Goal: Task Accomplishment & Management: Use online tool/utility

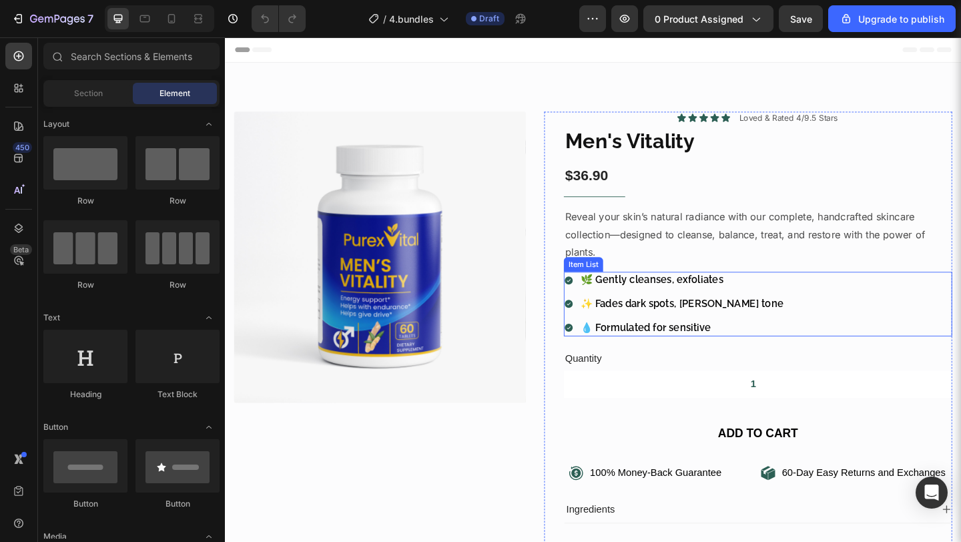
click at [801, 318] on div "🌿 Gently cleanses, exfoliates ✨ Fades dark spots, [PERSON_NAME] tone 💧 Formulat…" at bounding box center [804, 326] width 422 height 69
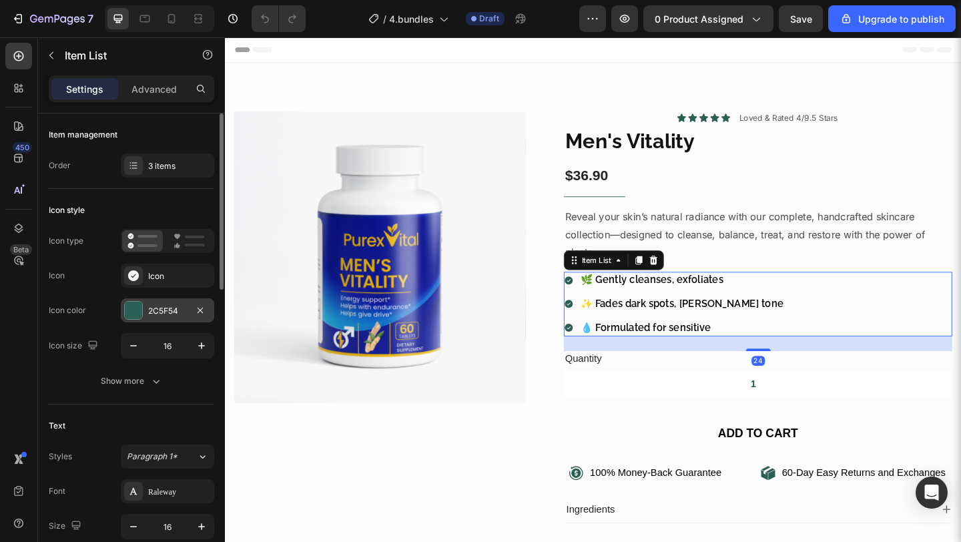
click at [163, 316] on div "2C5F54" at bounding box center [167, 310] width 93 height 24
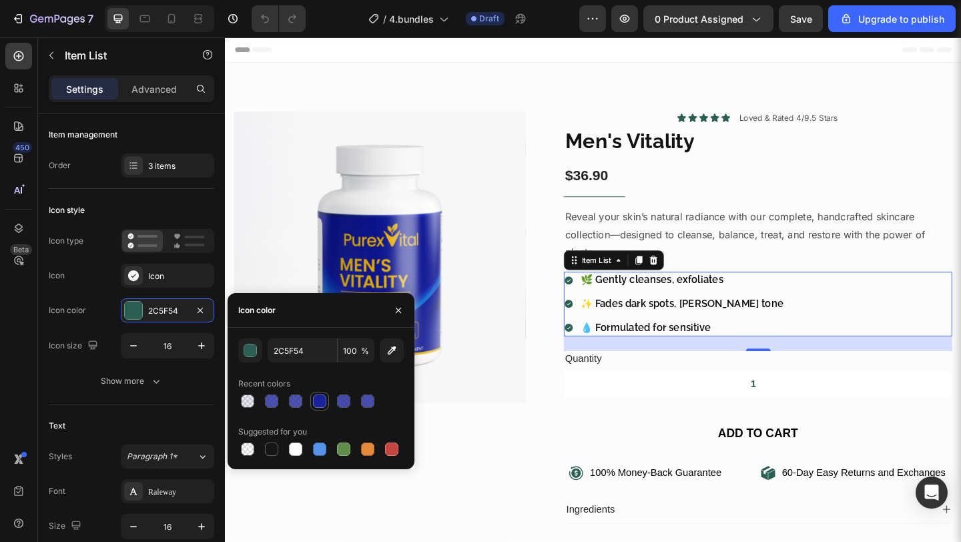
click at [320, 398] on div at bounding box center [319, 400] width 13 height 13
type input "1A229A"
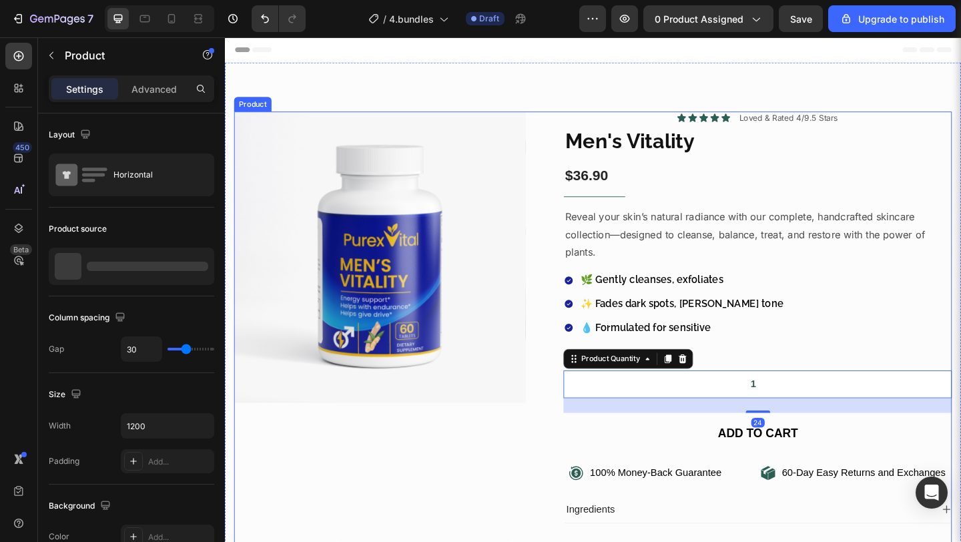
click at [557, 452] on div "Product Images Icon Icon Icon Icon Icon Icon List Loved & Rated 4/9.5 Stars Tex…" at bounding box center [625, 387] width 781 height 538
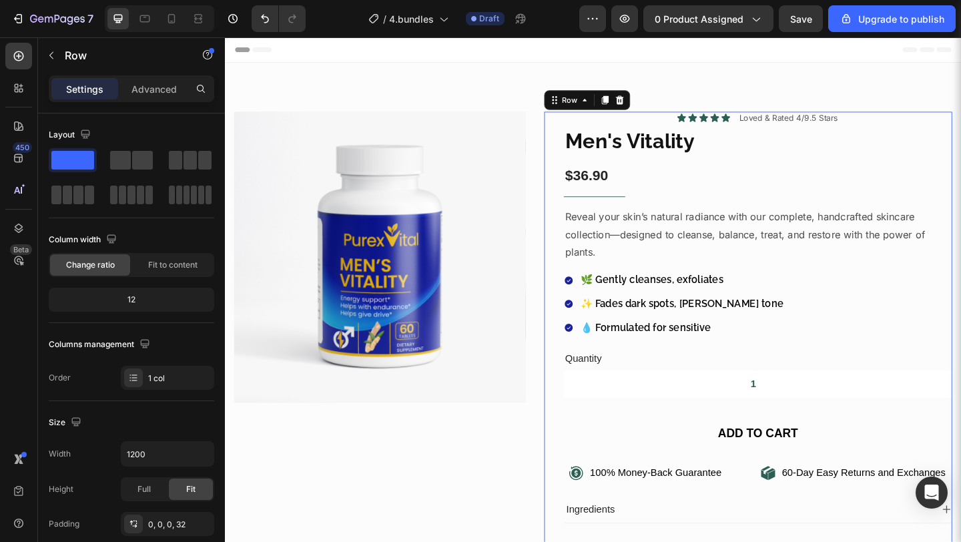
click at [577, 452] on div "Icon Icon Icon Icon Icon Icon List Loved & Rated 4/9.5 Stars Text Block Row Men…" at bounding box center [794, 381] width 444 height 527
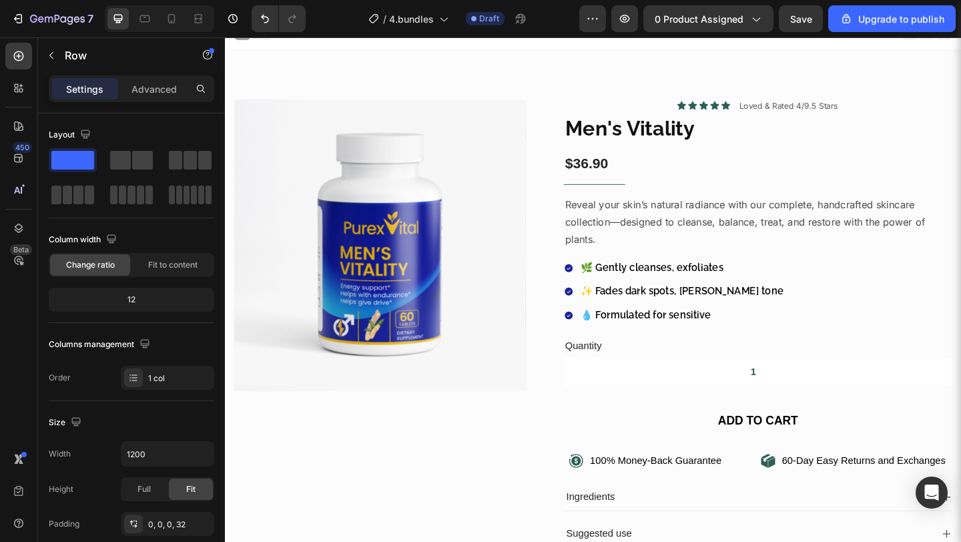
scroll to position [11, 0]
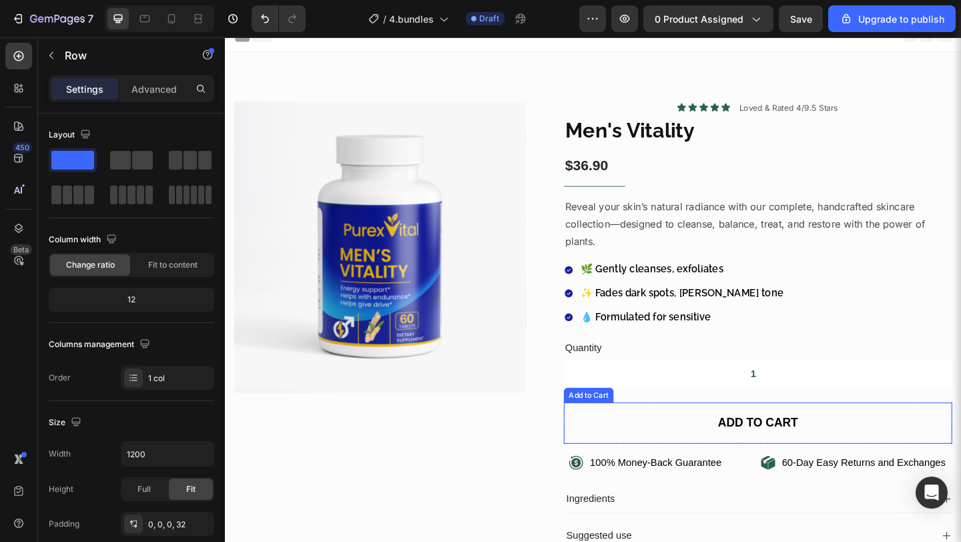
click at [598, 452] on button "Add to cart" at bounding box center [804, 456] width 422 height 45
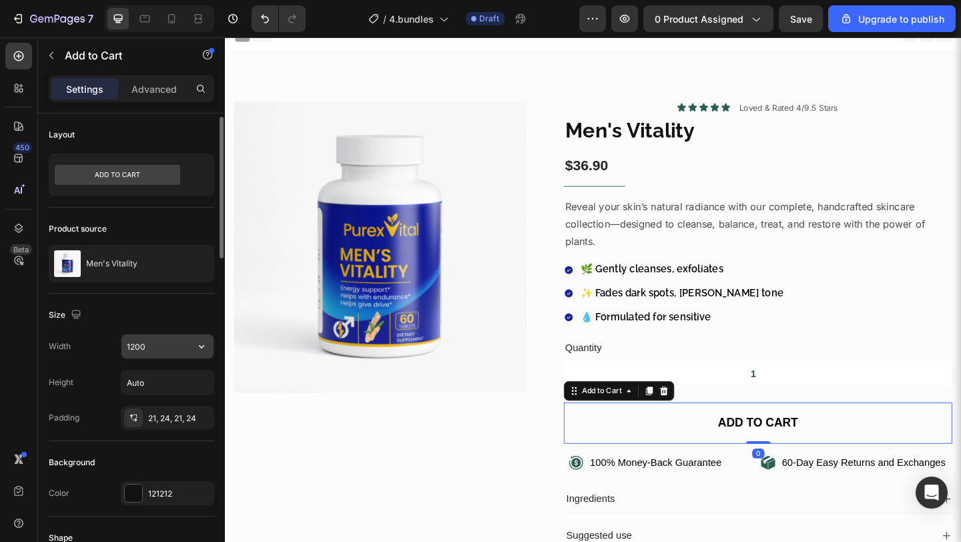
scroll to position [3, 0]
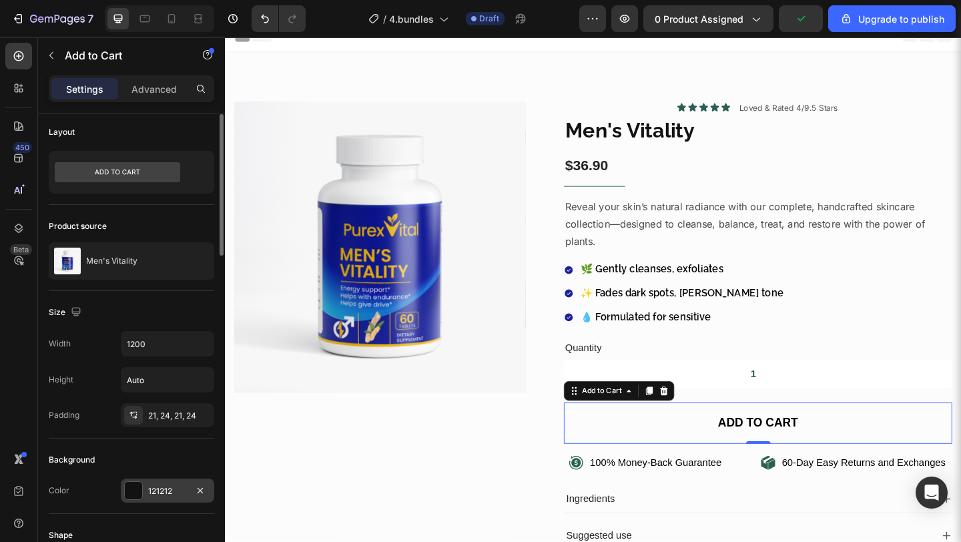
click at [169, 478] on div "121212" at bounding box center [167, 490] width 93 height 24
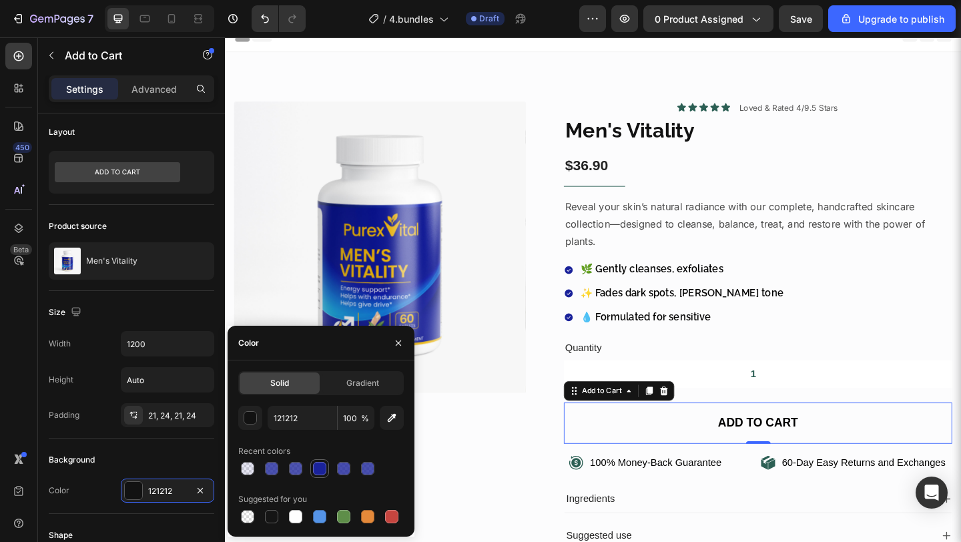
click at [325, 471] on div at bounding box center [319, 468] width 13 height 13
type input "1A229A"
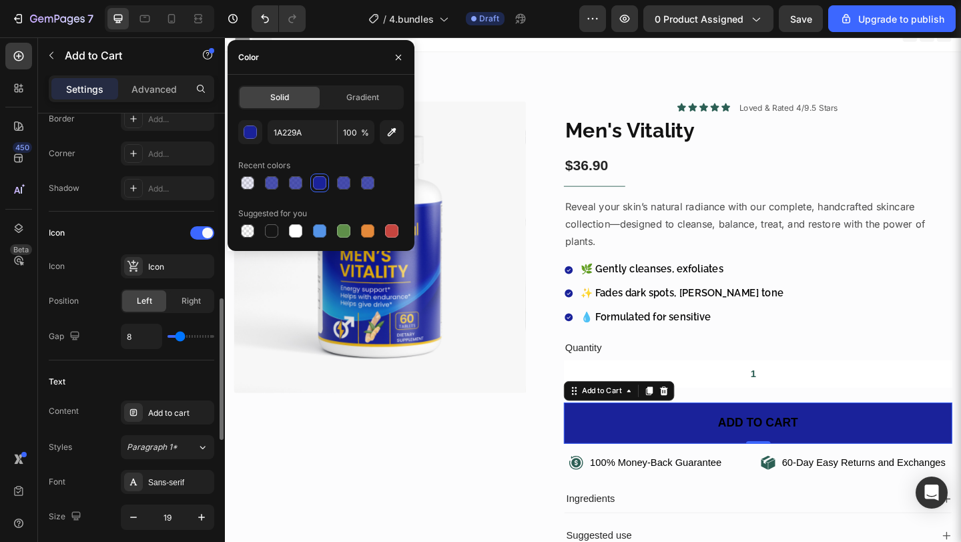
scroll to position [526, 0]
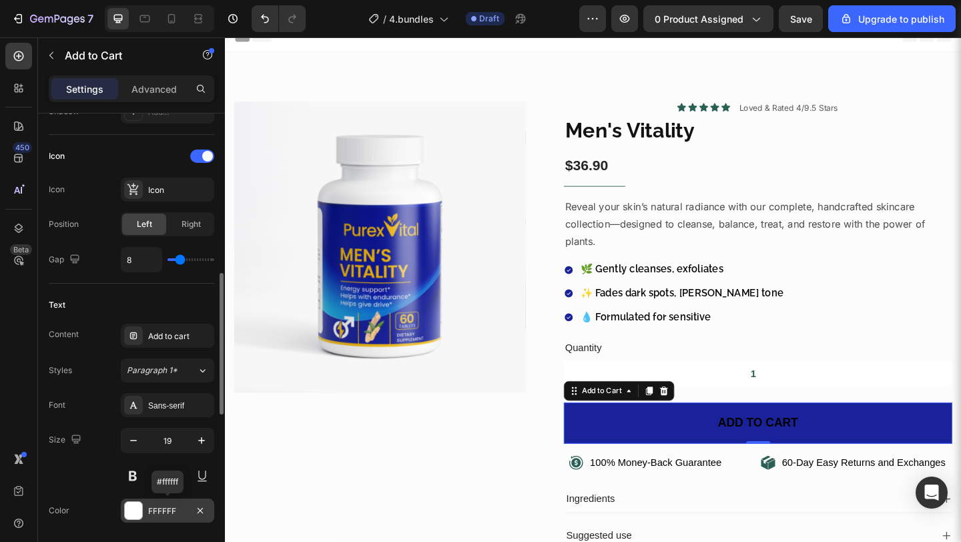
click at [153, 506] on div "FFFFFF" at bounding box center [167, 511] width 39 height 12
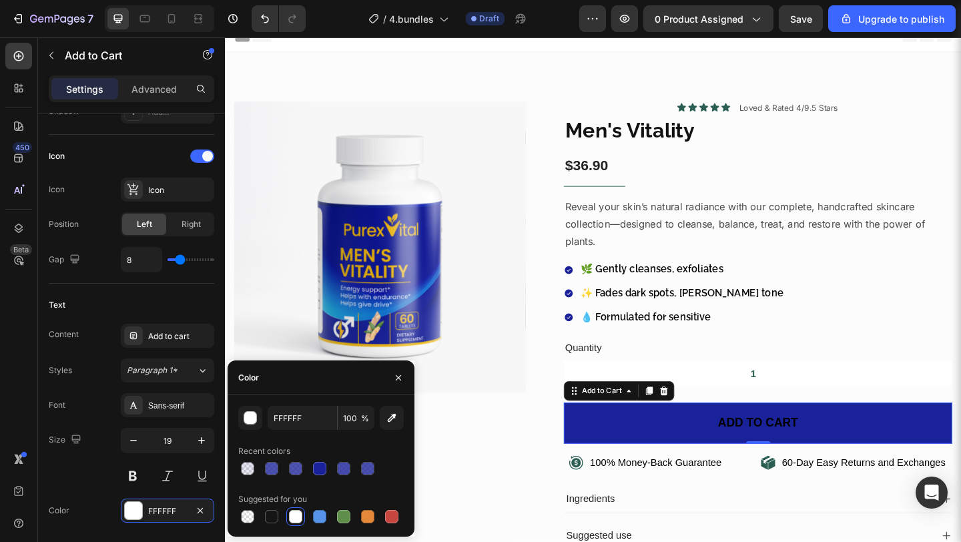
click at [298, 516] on div at bounding box center [295, 516] width 13 height 13
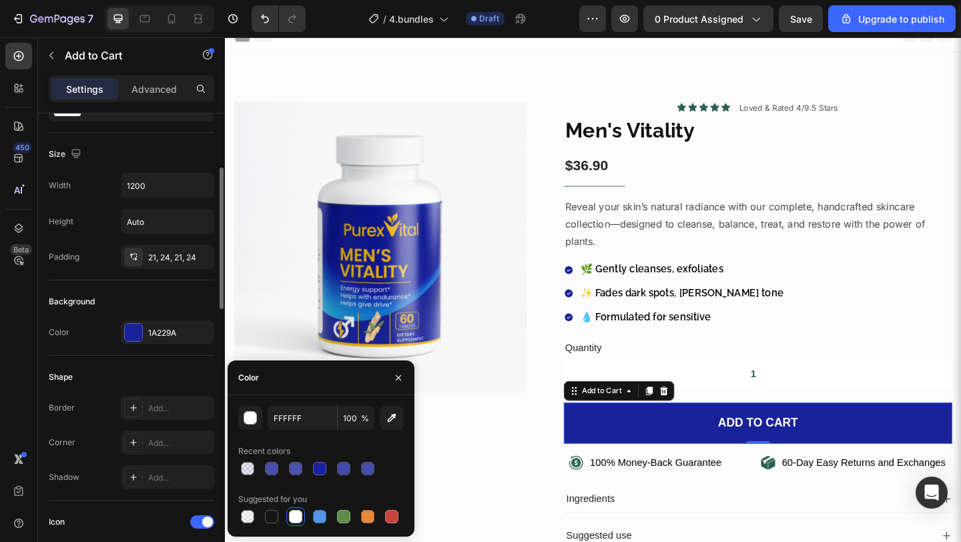
scroll to position [165, 0]
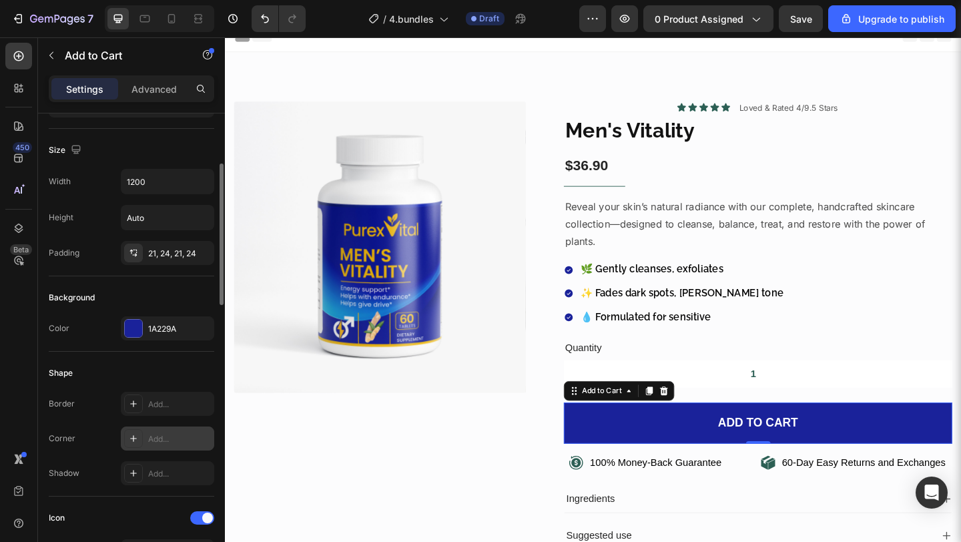
click at [153, 437] on div "Add..." at bounding box center [179, 439] width 63 height 12
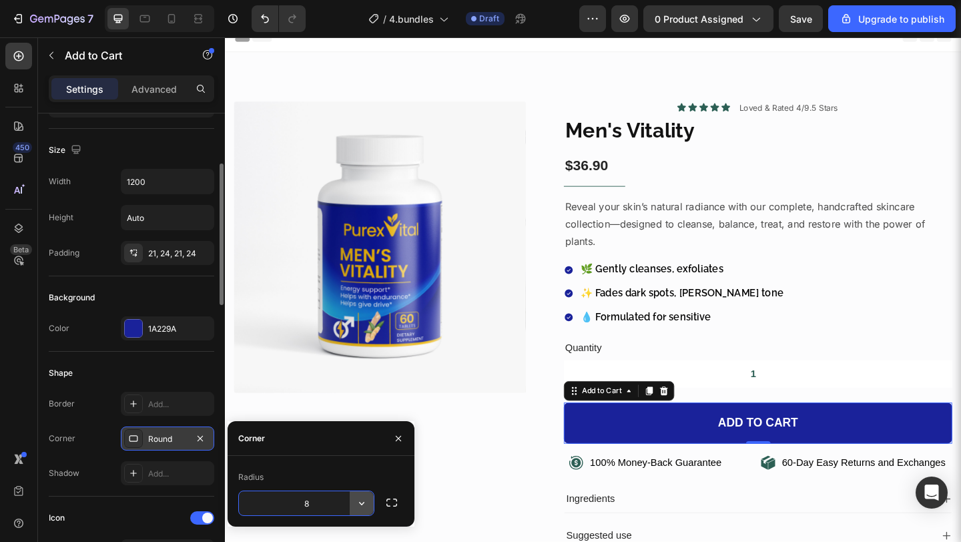
click at [358, 505] on icon "button" at bounding box center [361, 502] width 13 height 13
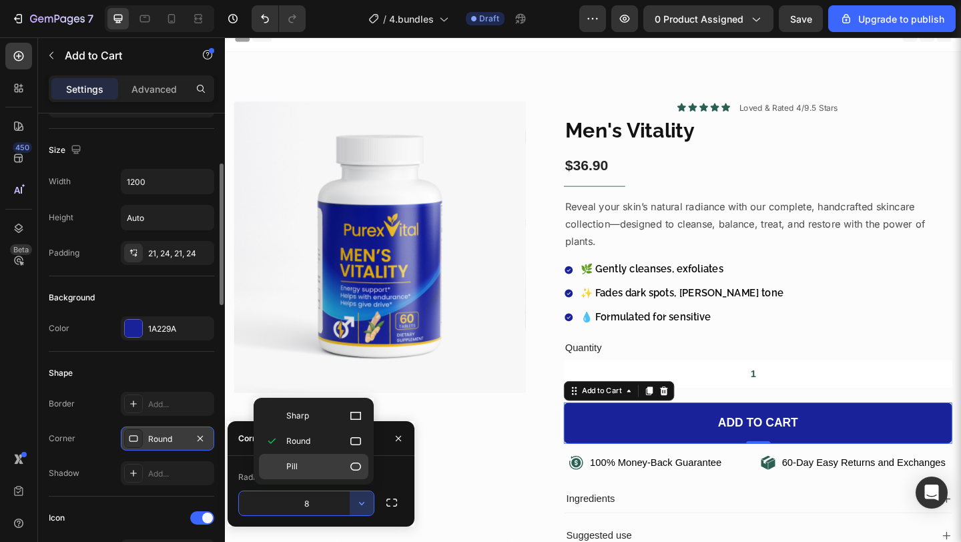
click at [344, 468] on p "Pill" at bounding box center [324, 466] width 76 height 13
type input "9999"
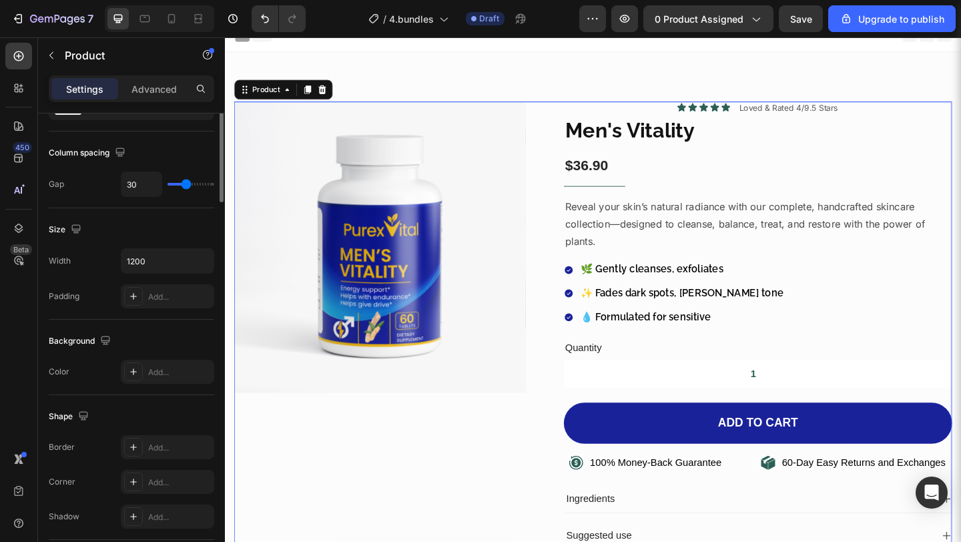
click at [494, 498] on div "Product Images" at bounding box center [393, 376] width 317 height 538
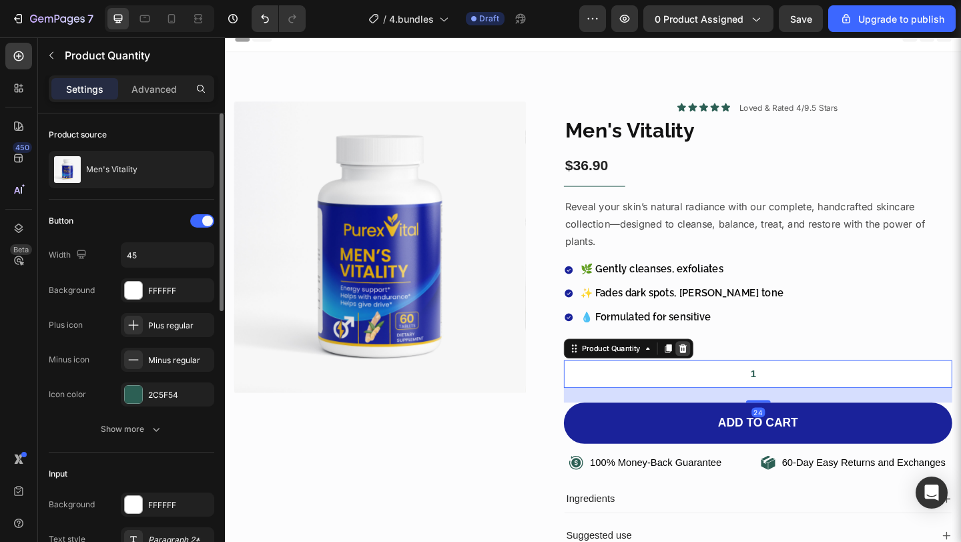
click at [719, 378] on icon at bounding box center [723, 375] width 9 height 9
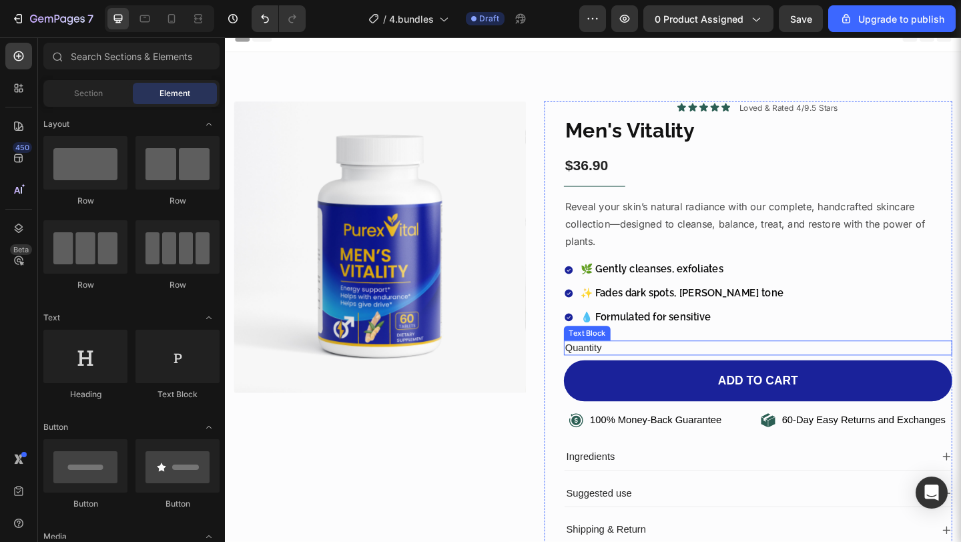
click at [623, 373] on div "Quantity" at bounding box center [804, 375] width 422 height 17
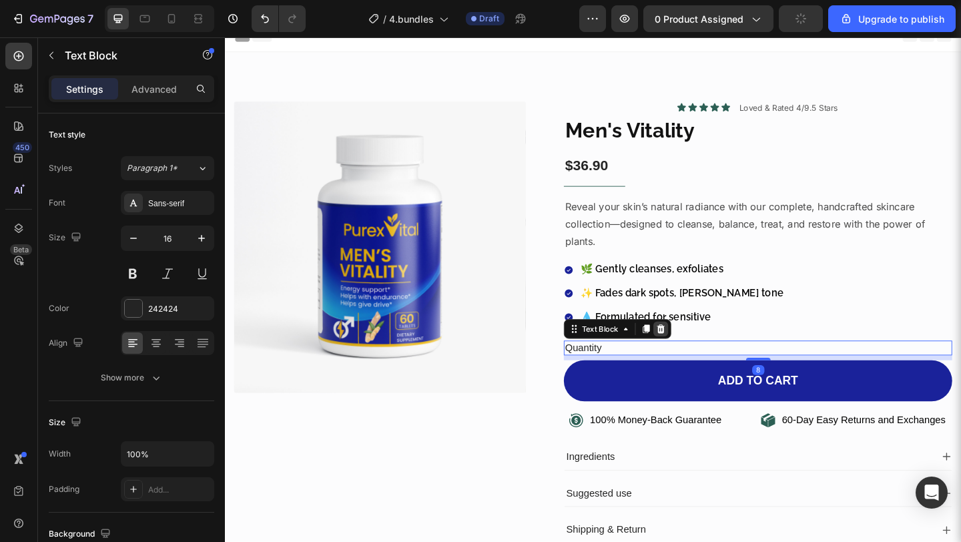
click at [691, 358] on div at bounding box center [699, 354] width 16 height 16
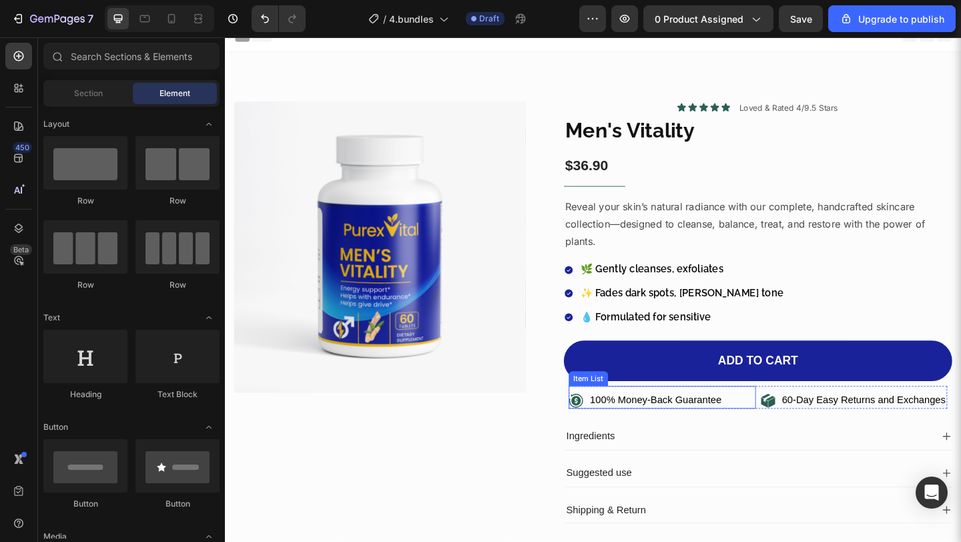
click at [689, 438] on p "100% Money-Back Guarantee" at bounding box center [693, 432] width 143 height 14
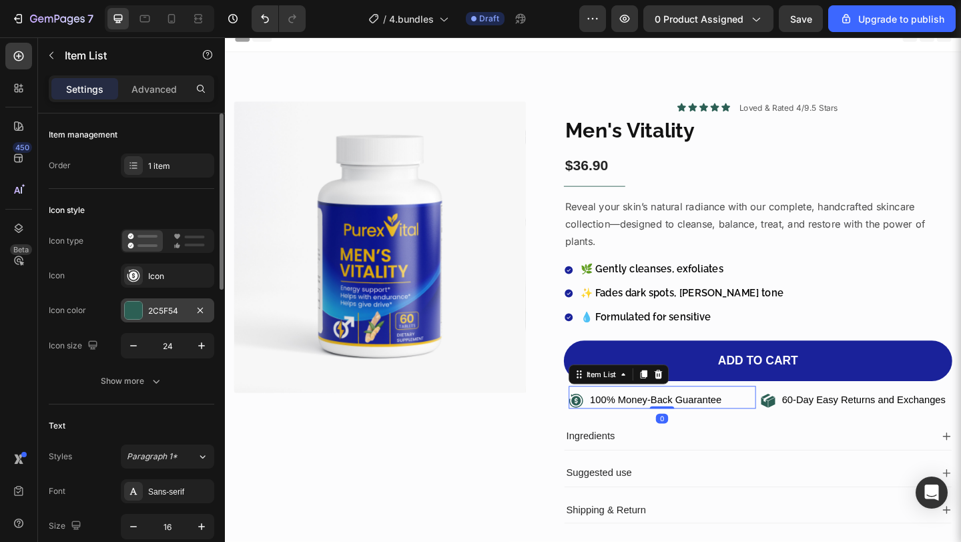
click at [142, 310] on div at bounding box center [133, 310] width 19 height 19
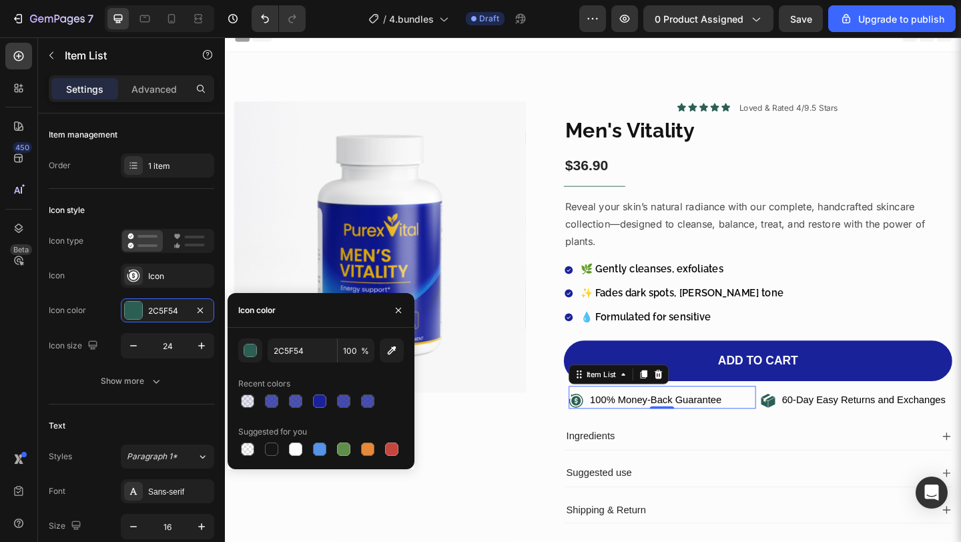
click at [307, 403] on div at bounding box center [320, 401] width 165 height 19
click at [317, 404] on div at bounding box center [319, 400] width 13 height 13
type input "1A229A"
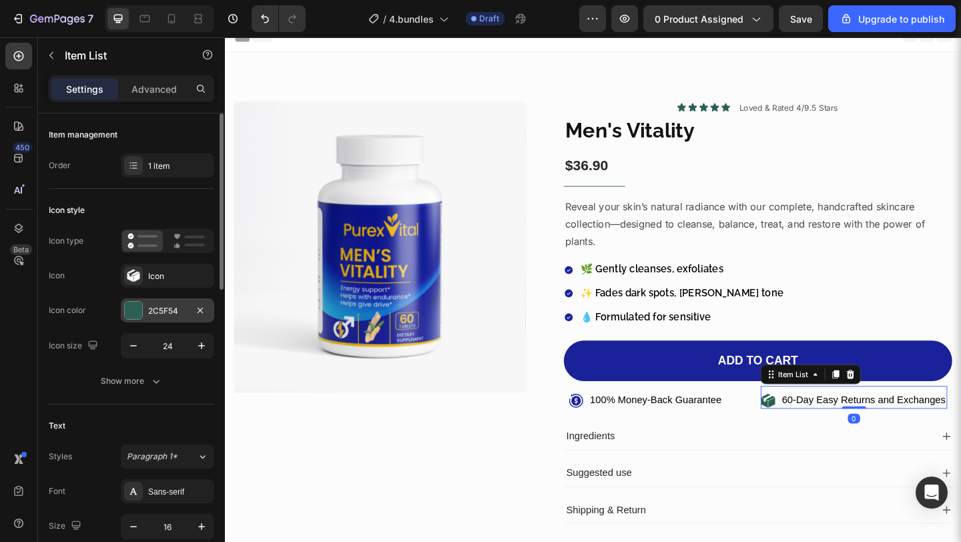
click at [159, 313] on div "2C5F54" at bounding box center [167, 311] width 39 height 12
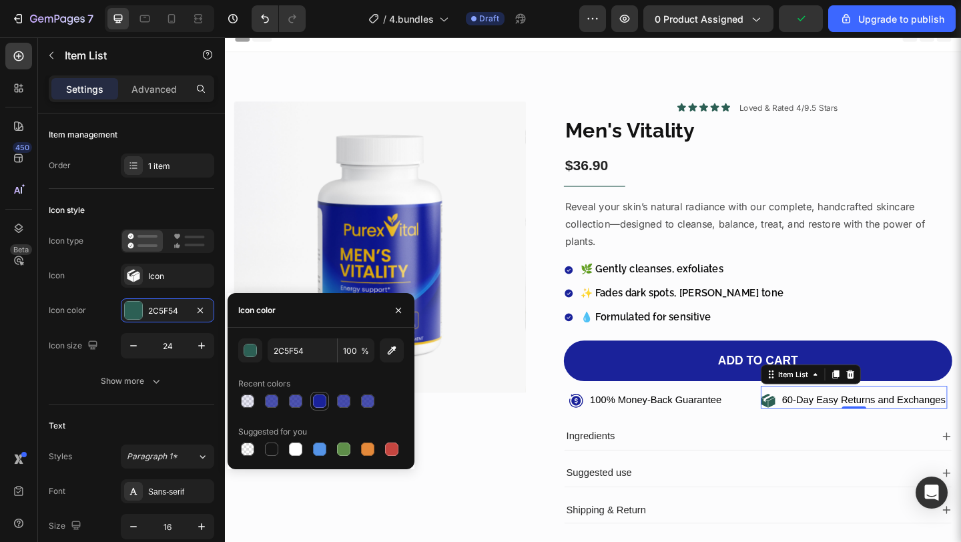
click at [317, 400] on div at bounding box center [319, 400] width 13 height 13
type input "1A229A"
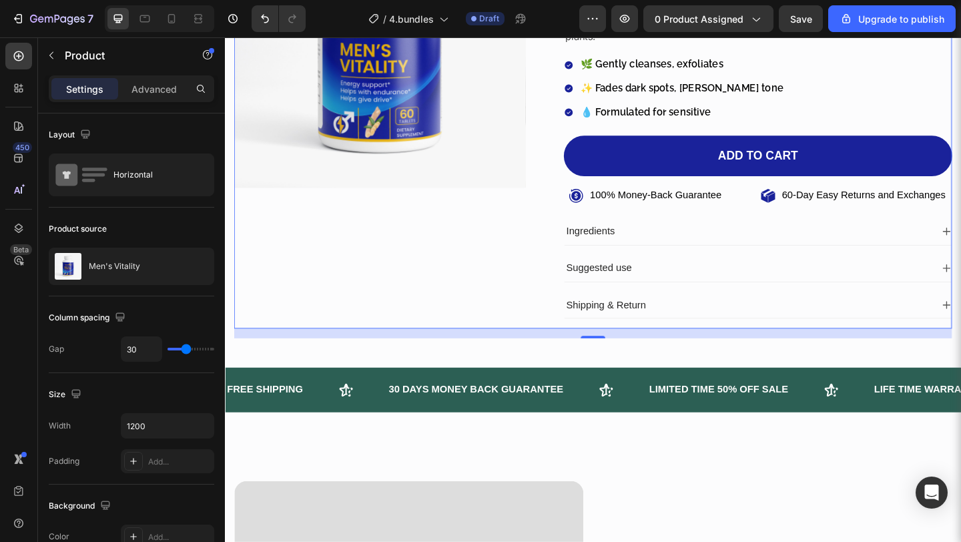
scroll to position [244, 0]
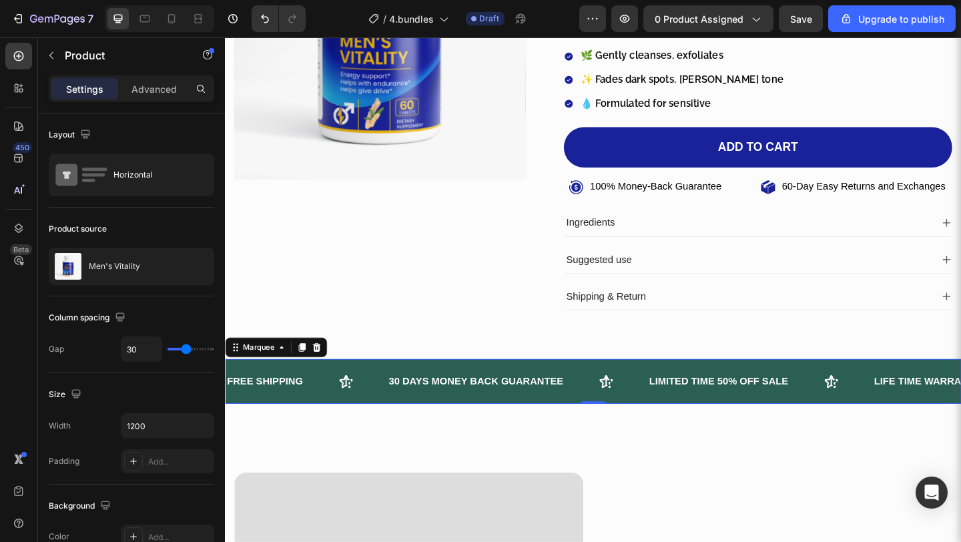
click at [416, 430] on div "FREE SHIPPING Text 30 DAYS MONEY BACK GUARANTEE Text LIMITED TIME 50% OFF SALE …" at bounding box center [625, 411] width 801 height 49
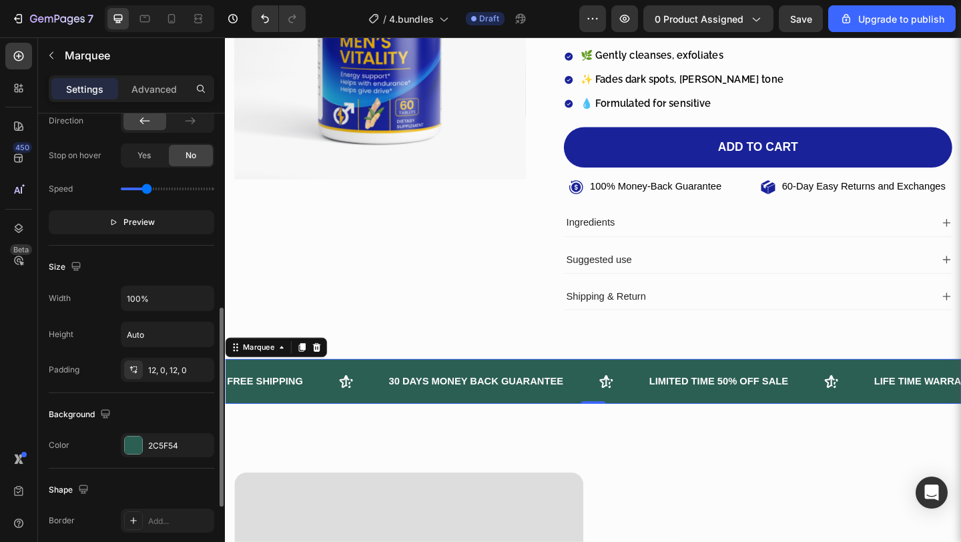
scroll to position [474, 0]
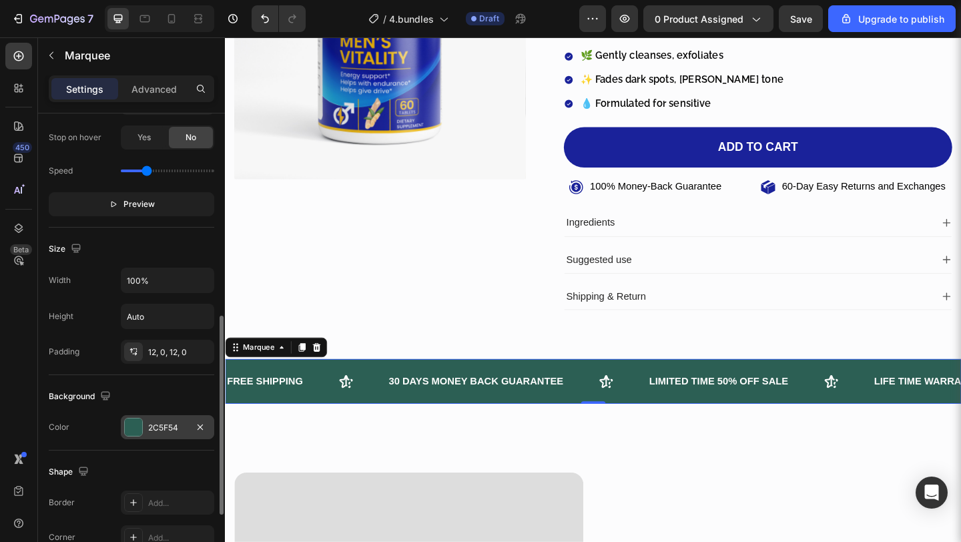
click at [164, 433] on div "2C5F54" at bounding box center [167, 428] width 39 height 12
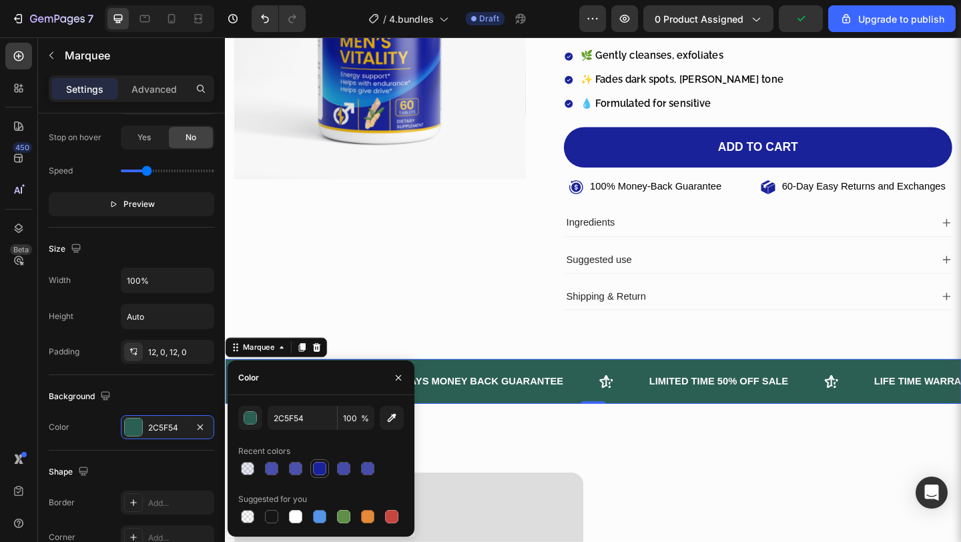
click at [325, 470] on div at bounding box center [319, 468] width 13 height 13
type input "1A229A"
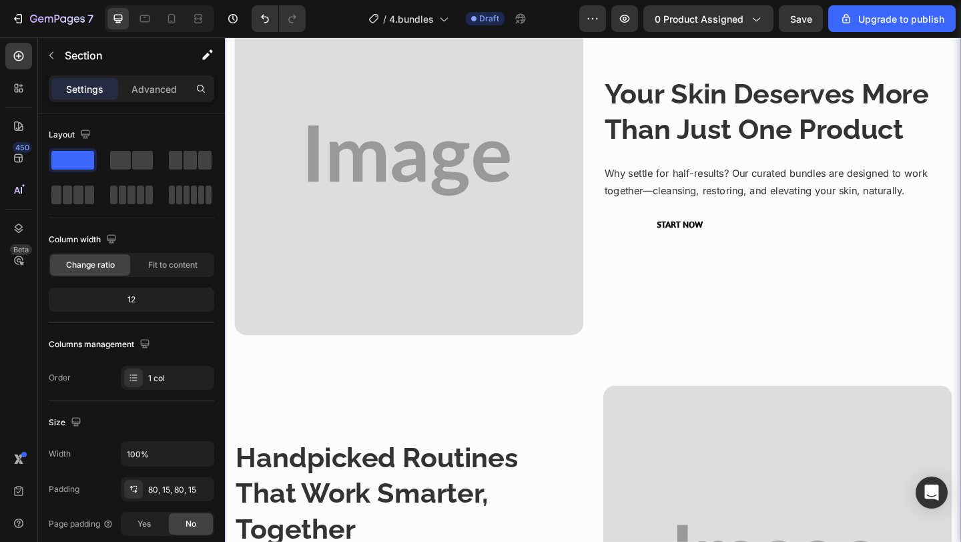
scroll to position [775, 0]
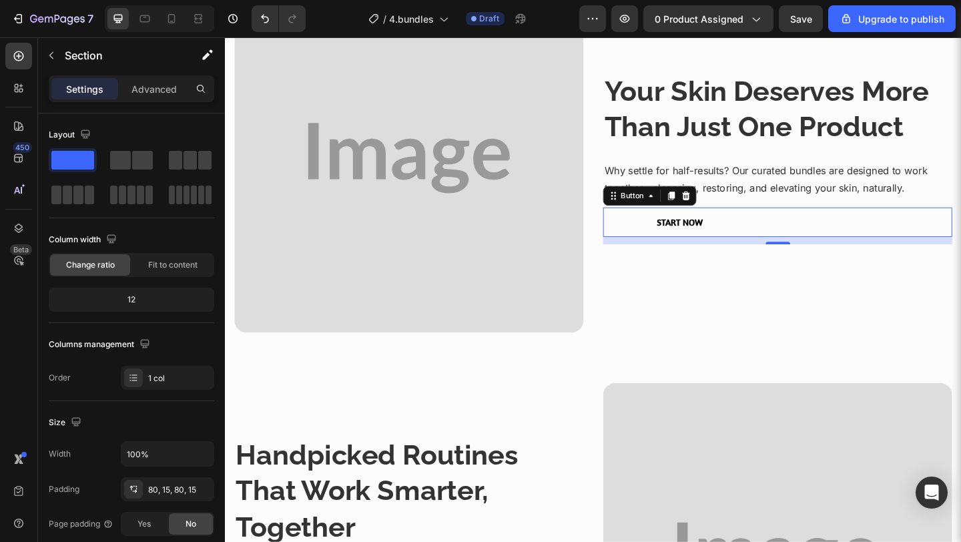
click at [751, 234] on button "Start Now" at bounding box center [719, 238] width 167 height 32
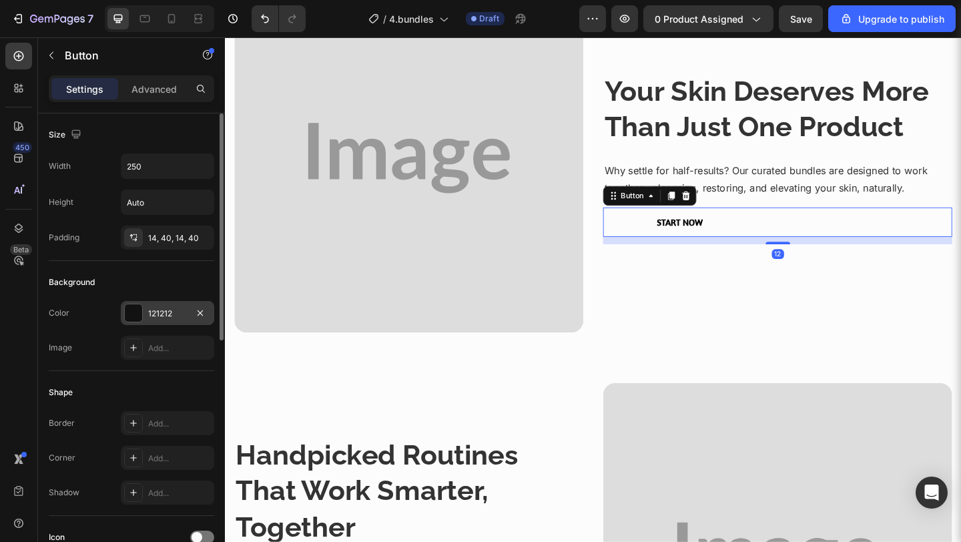
click at [164, 303] on div "121212" at bounding box center [167, 313] width 93 height 24
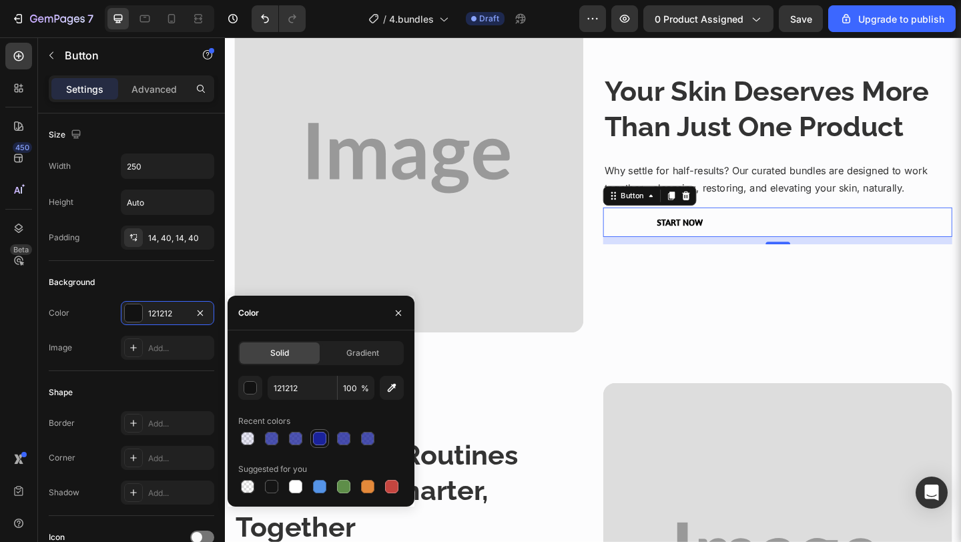
click at [318, 436] on div at bounding box center [319, 438] width 13 height 13
type input "1A229A"
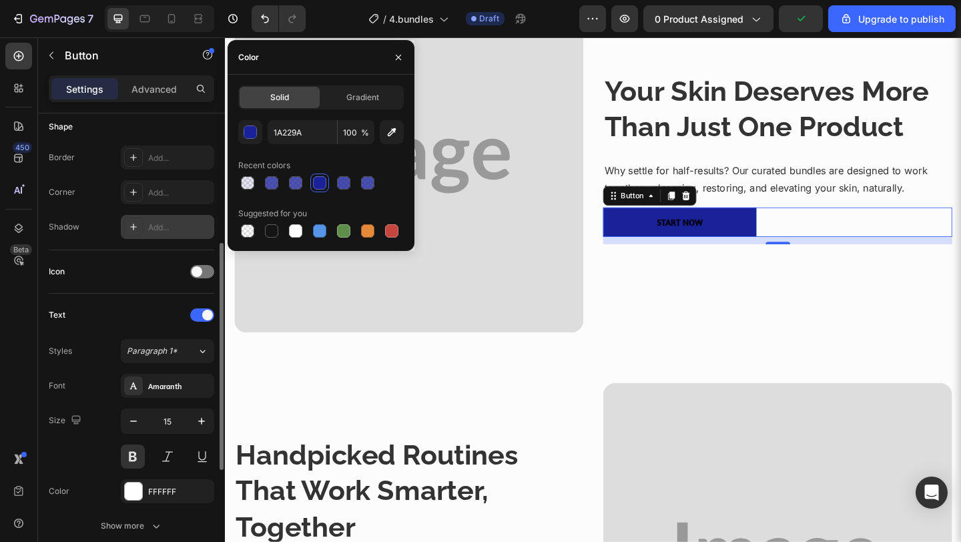
scroll to position [278, 0]
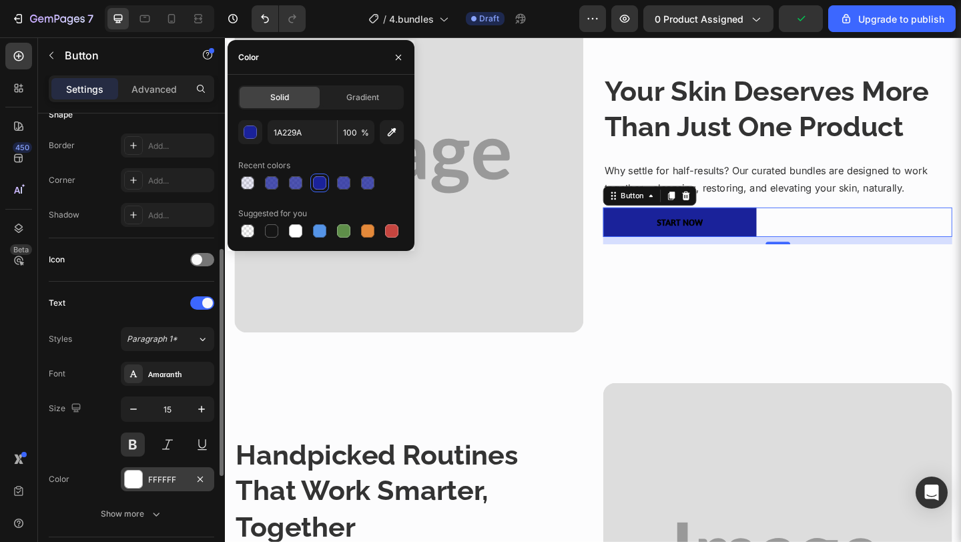
click at [143, 482] on div "FFFFFF" at bounding box center [167, 479] width 93 height 24
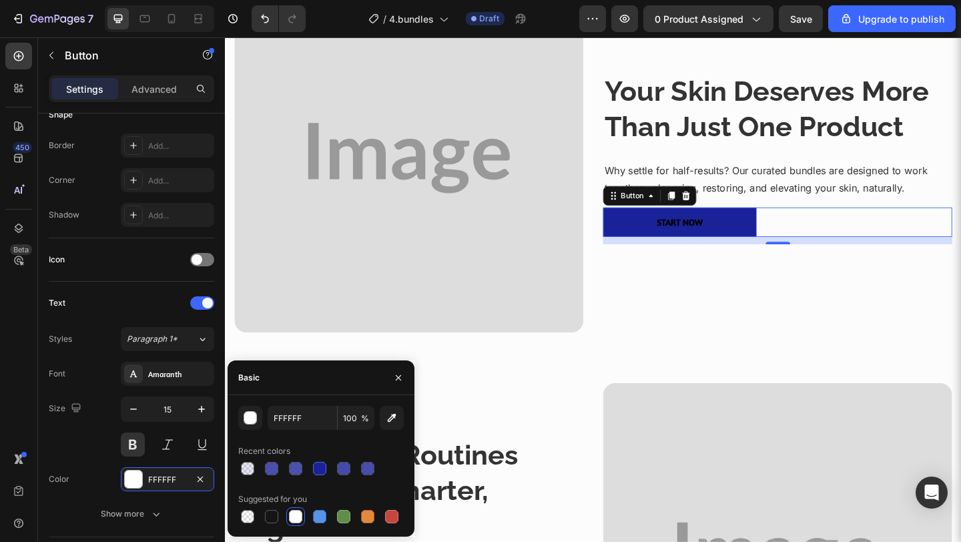
click at [295, 516] on div at bounding box center [295, 516] width 13 height 13
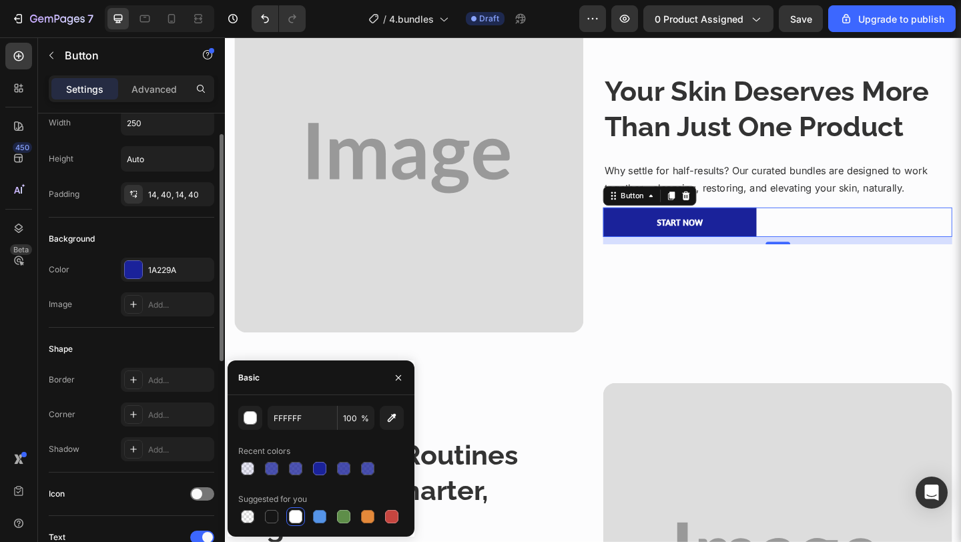
scroll to position [0, 0]
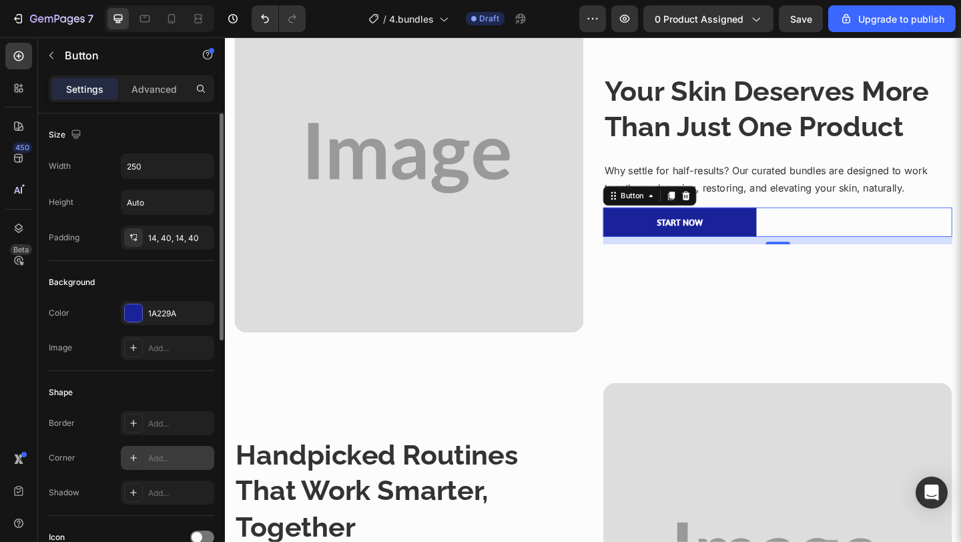
click at [159, 458] on div "Add..." at bounding box center [179, 458] width 63 height 12
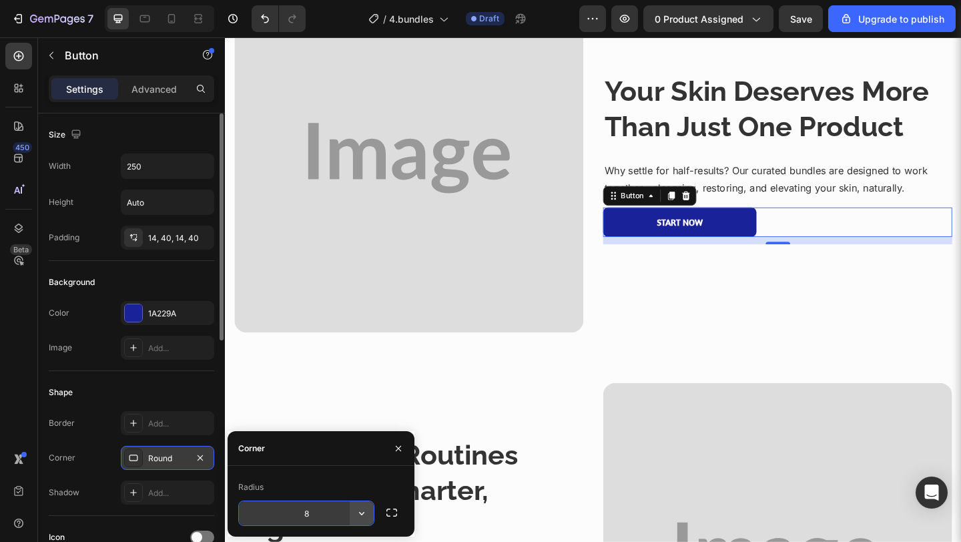
click at [358, 518] on icon "button" at bounding box center [361, 512] width 13 height 13
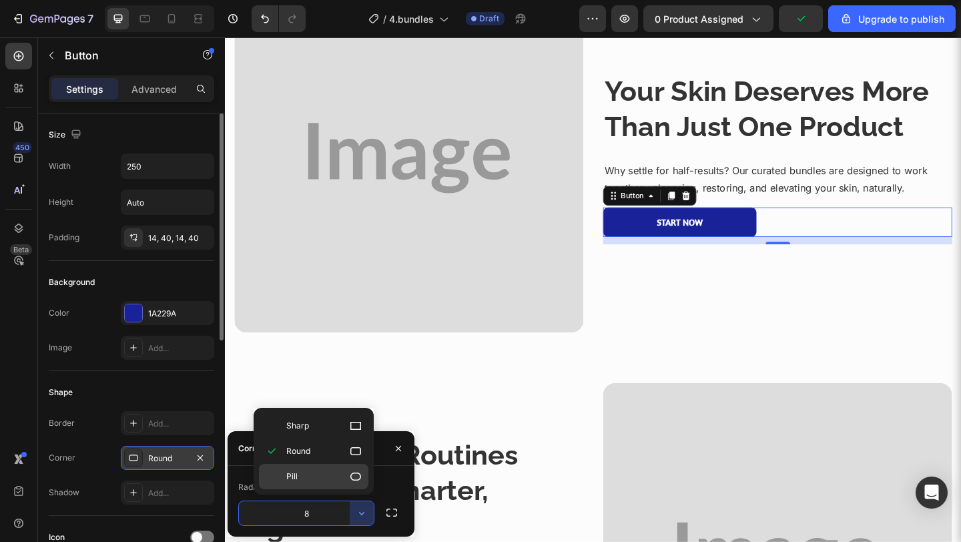
click at [344, 484] on div "Pill" at bounding box center [313, 476] width 109 height 25
type input "9999"
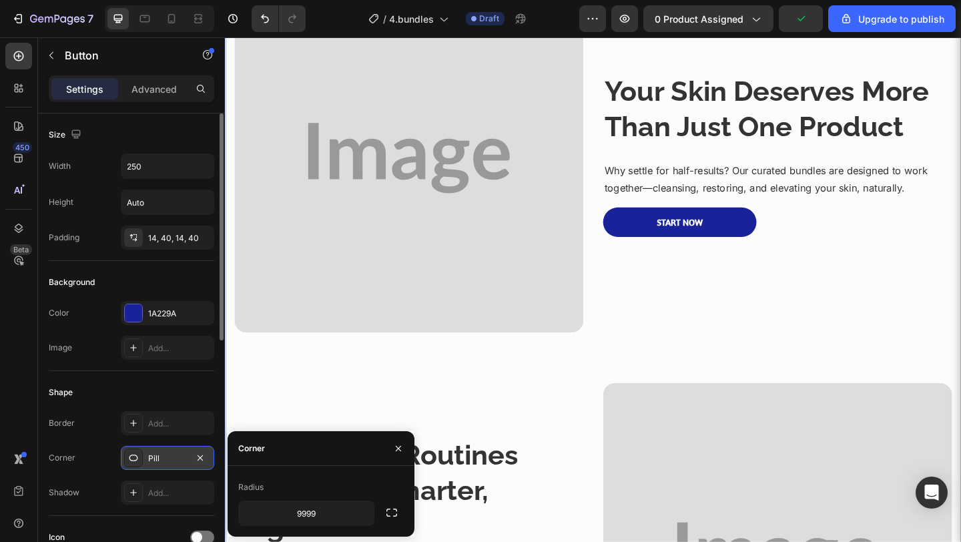
click at [671, 372] on div "Image Your Skin Deserves More Than Just One Product Heading Why settle for half…" at bounding box center [625, 374] width 781 height 835
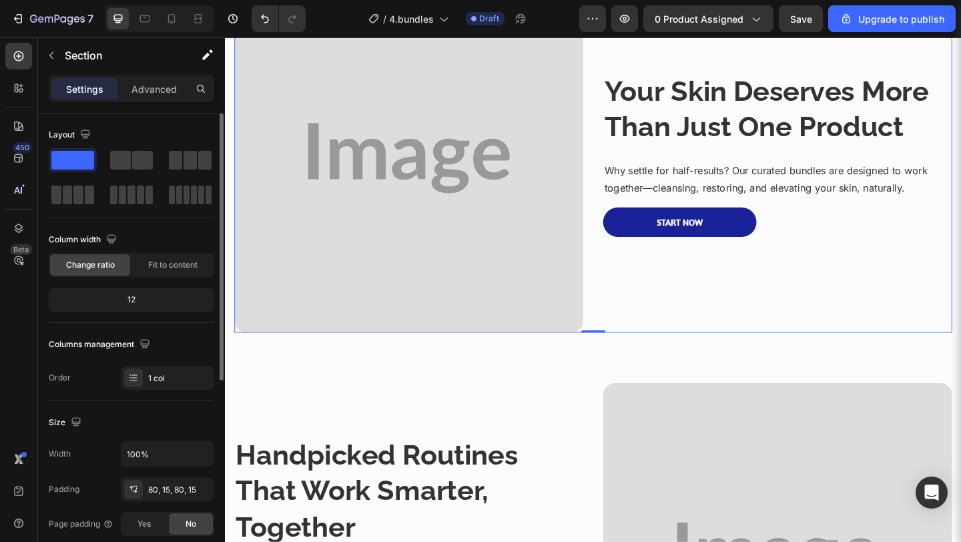
click at [950, 332] on div "Your Skin Deserves More Than Just One Product Heading Why settle for half-resul…" at bounding box center [826, 169] width 380 height 380
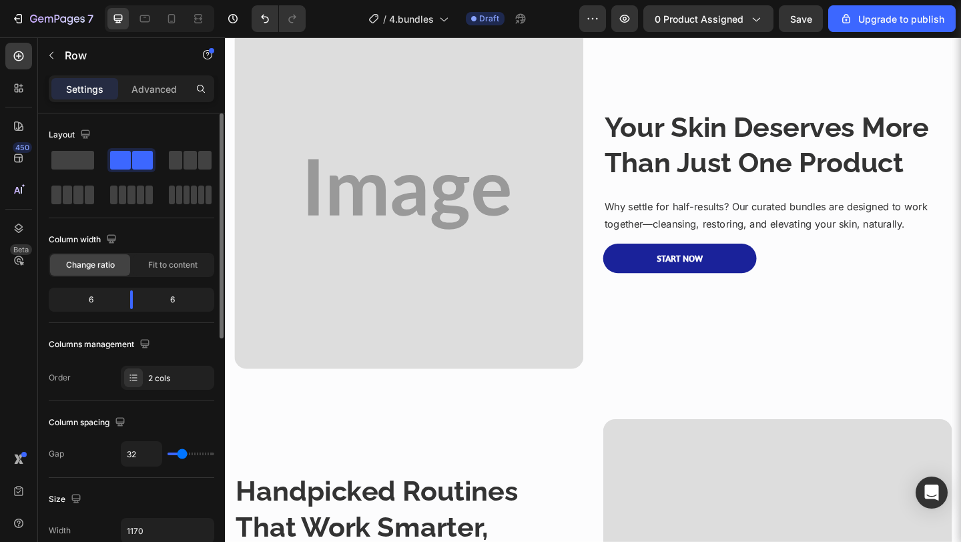
scroll to position [728, 0]
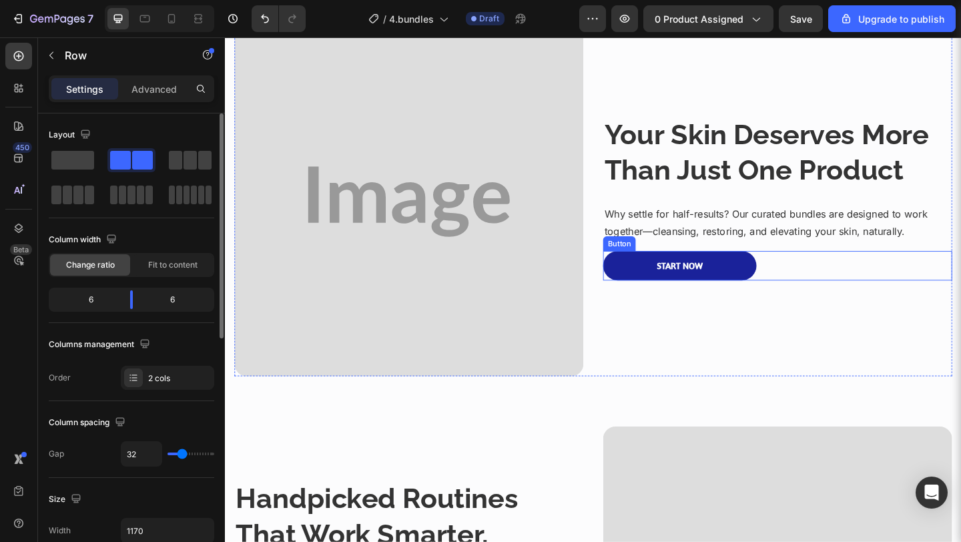
click at [815, 285] on div "Start Now Button" at bounding box center [826, 286] width 380 height 32
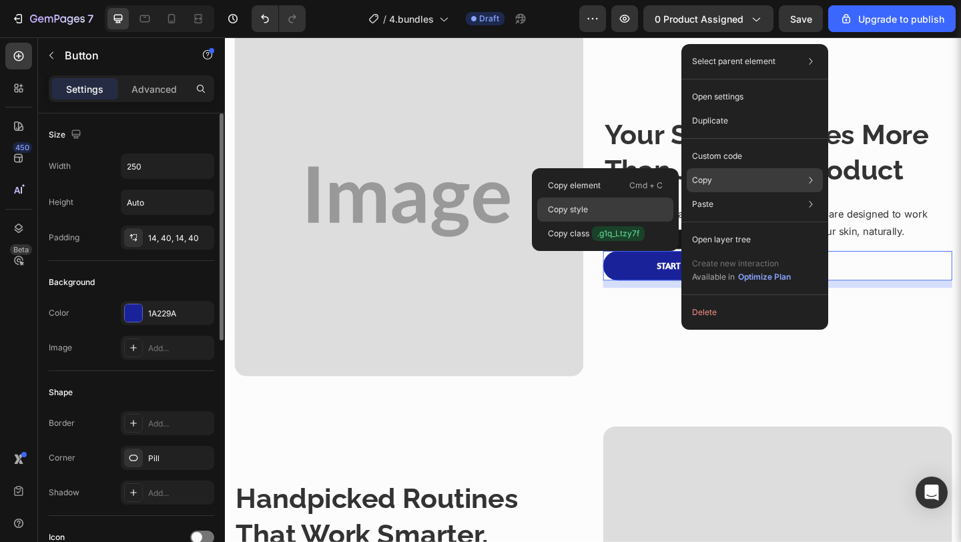
click at [585, 222] on div "Copy style" at bounding box center [605, 234] width 136 height 24
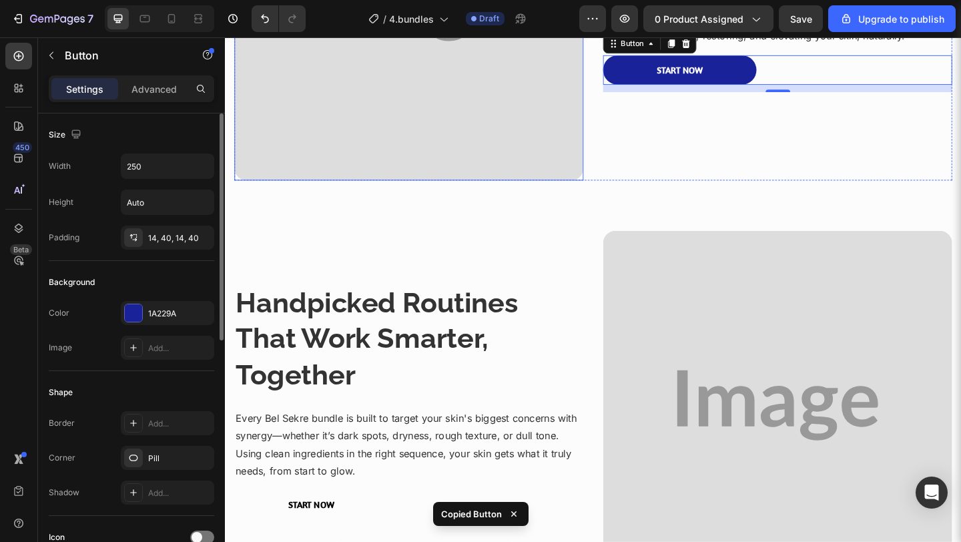
scroll to position [1056, 0]
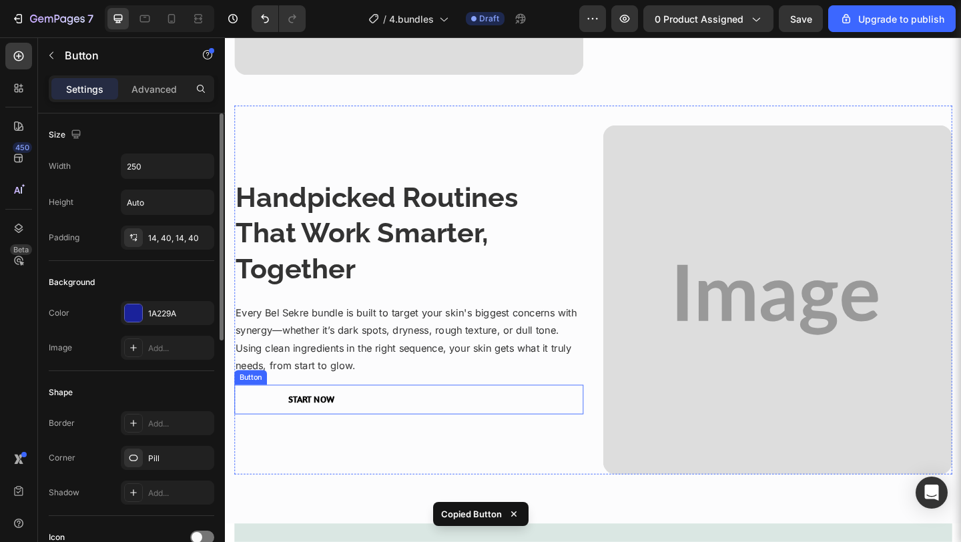
click at [425, 427] on div "Start Now Button" at bounding box center [425, 431] width 380 height 32
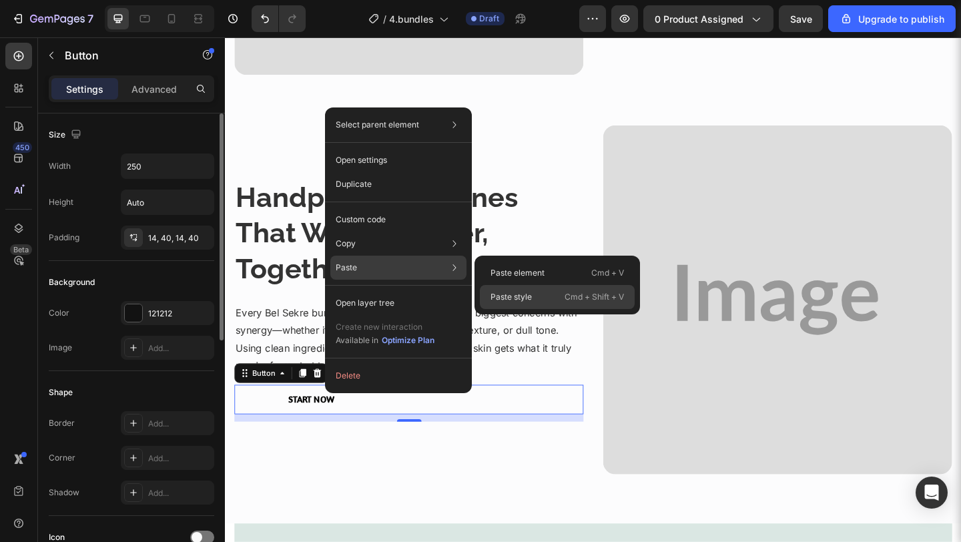
click at [548, 292] on div "Paste style Cmd + Shift + V" at bounding box center [557, 297] width 155 height 24
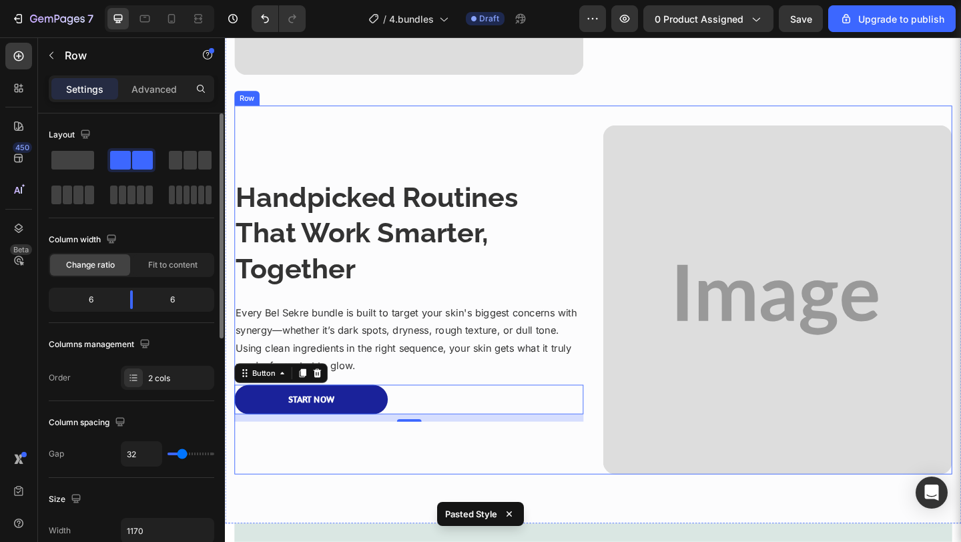
click at [556, 481] on div "Handpicked Routines That Work Smarter, Together Heading Every Bel Sekre bundle …" at bounding box center [425, 323] width 380 height 380
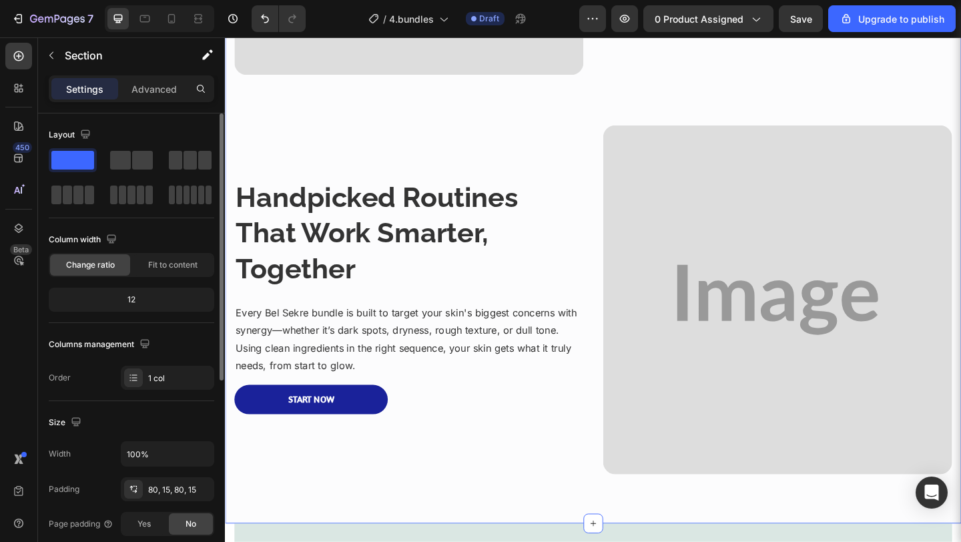
click at [578, 526] on div "Image Your Skin Deserves More Than Just One Product Heading Why settle for half…" at bounding box center [625, 95] width 801 height 942
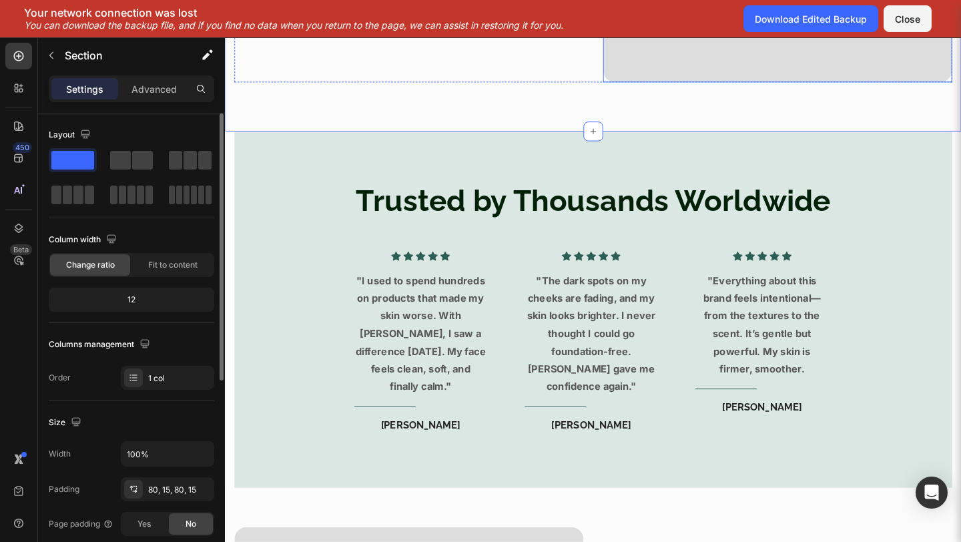
scroll to position [1529, 0]
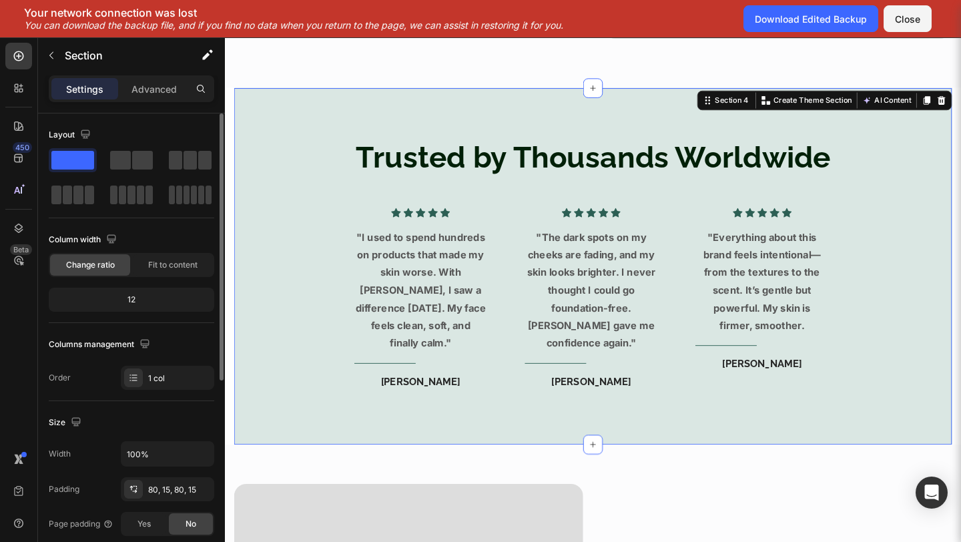
click at [286, 442] on div "Trusted by Thousands Worldwide Heading Icon Icon Icon Icon Icon Icon List Hoz "…" at bounding box center [625, 286] width 781 height 388
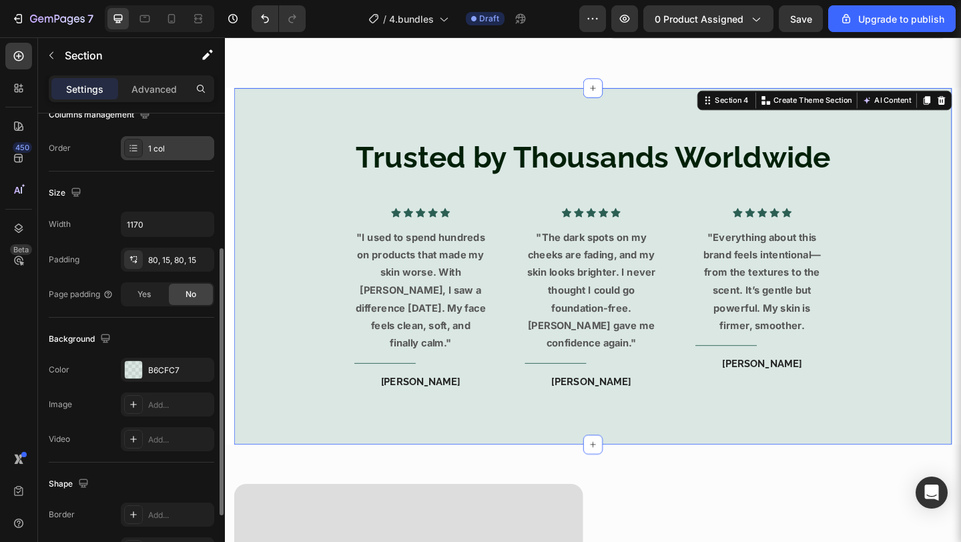
scroll to position [232, 0]
click at [161, 358] on div "B6CFC7" at bounding box center [167, 368] width 93 height 24
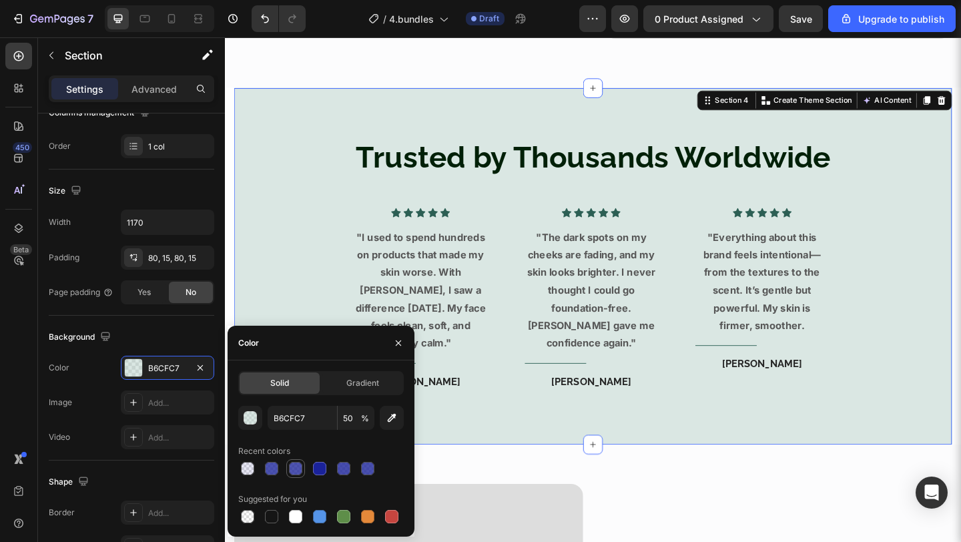
click at [288, 471] on div at bounding box center [296, 468] width 16 height 16
type input "1A229A"
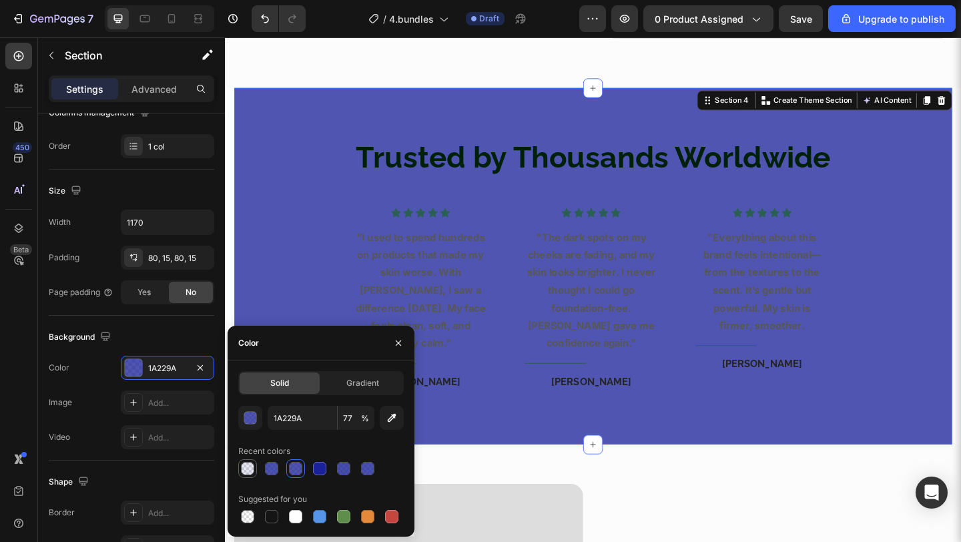
click at [250, 467] on div at bounding box center [247, 468] width 13 height 13
type input "10"
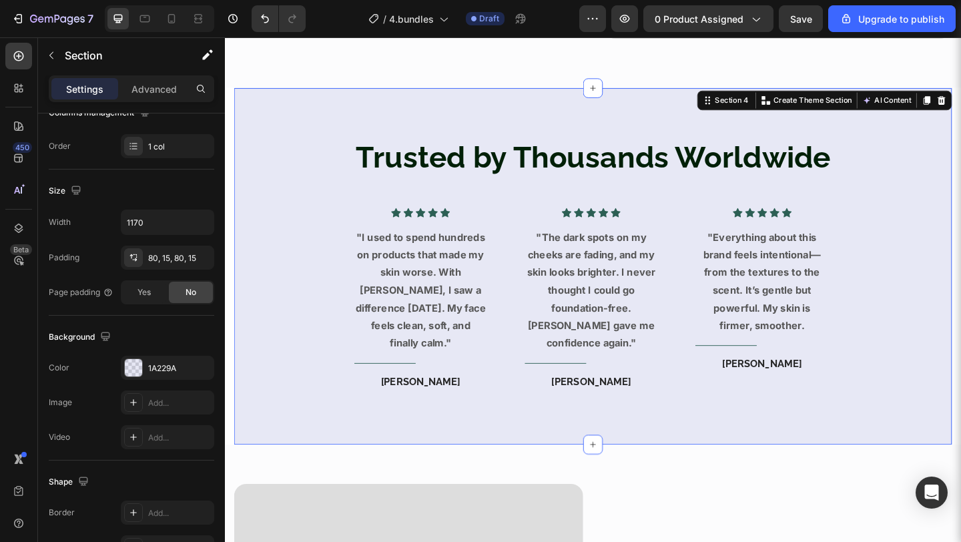
click at [528, 465] on div "Trusted by Thousands Worldwide Heading Icon Icon Icon Icon Icon Icon List Hoz "…" at bounding box center [625, 286] width 781 height 388
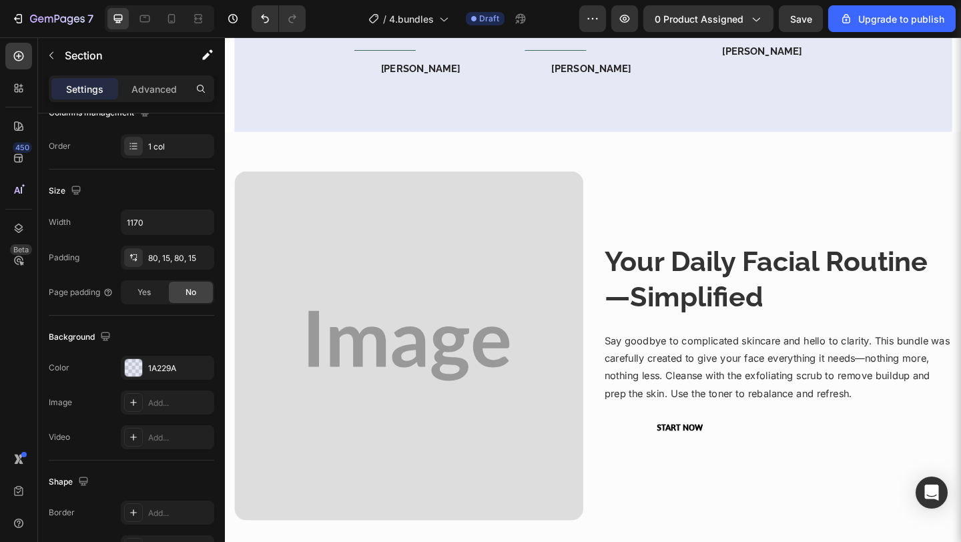
scroll to position [1891, 0]
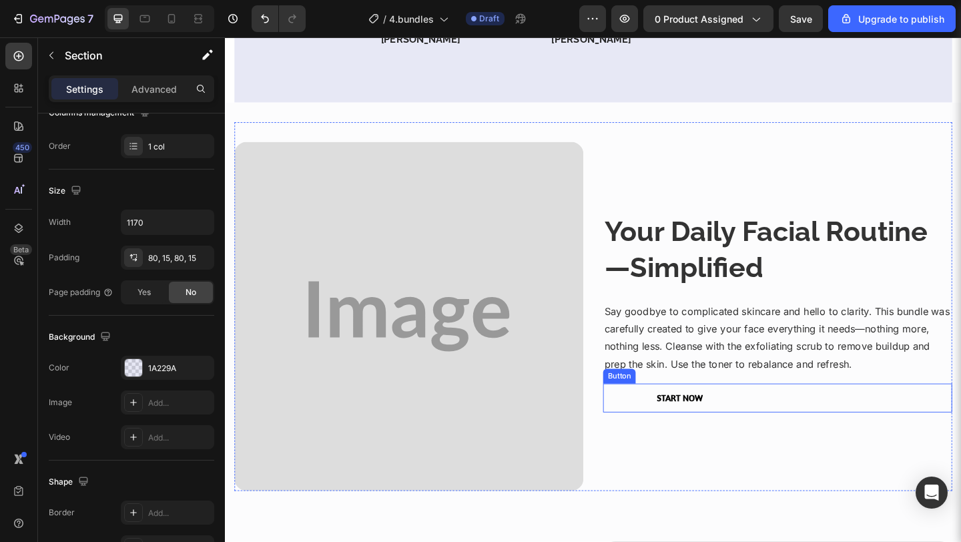
click at [679, 438] on button "Start Now" at bounding box center [719, 430] width 167 height 32
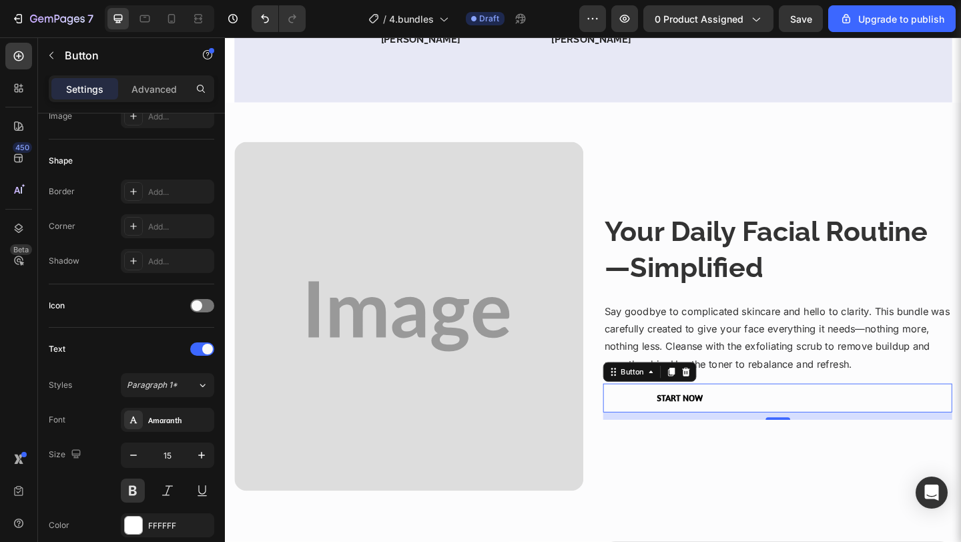
scroll to position [0, 0]
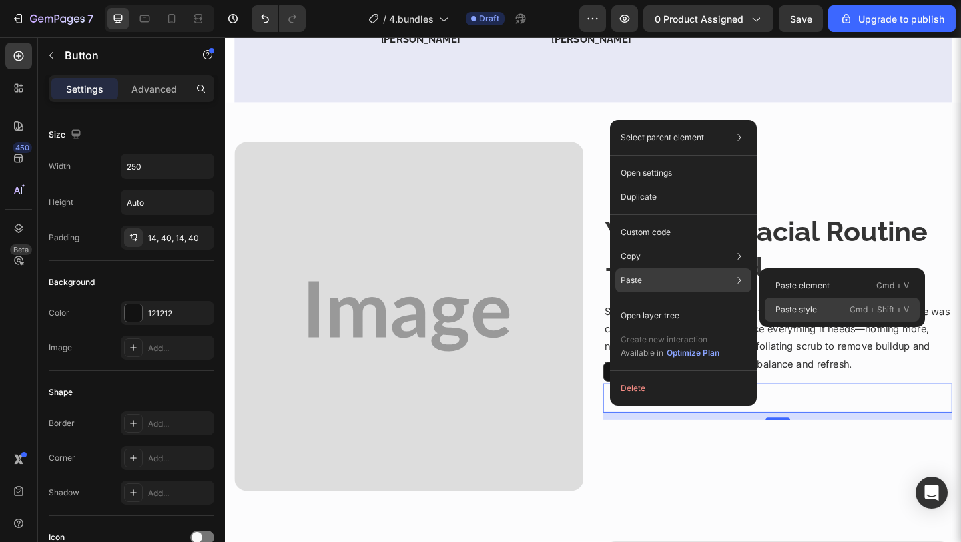
click at [799, 316] on div "Paste style Cmd + Shift + V" at bounding box center [842, 310] width 155 height 24
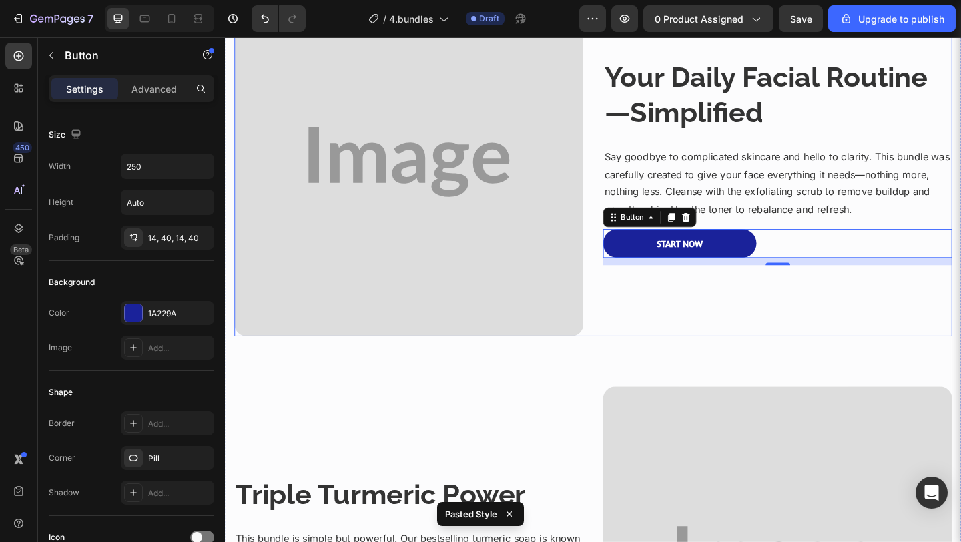
scroll to position [2191, 0]
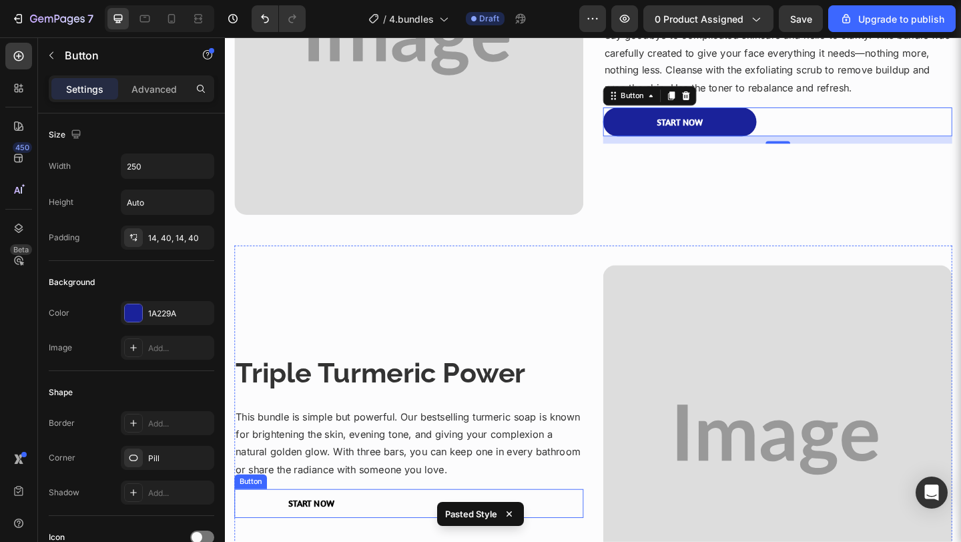
click at [351, 539] on button "Start Now" at bounding box center [318, 544] width 167 height 32
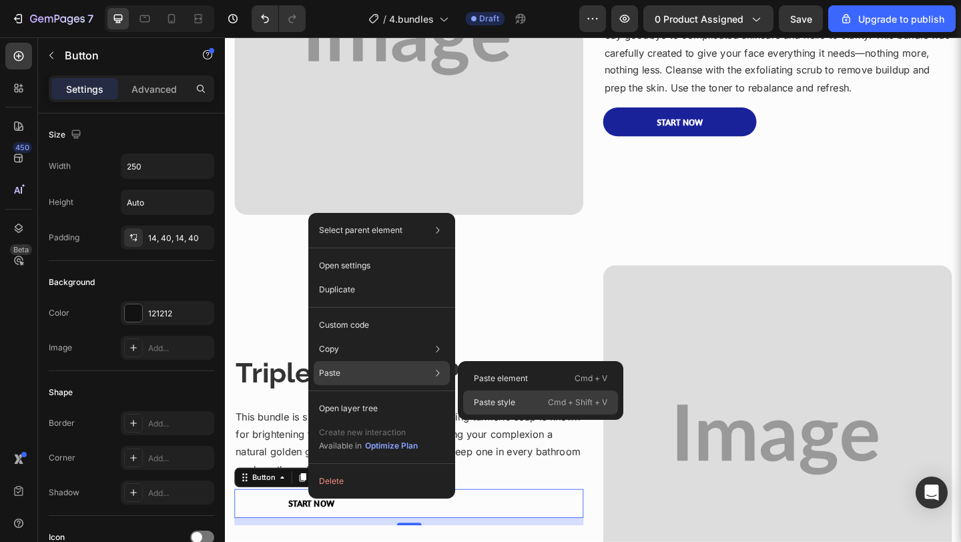
click at [484, 406] on p "Paste style" at bounding box center [494, 402] width 41 height 12
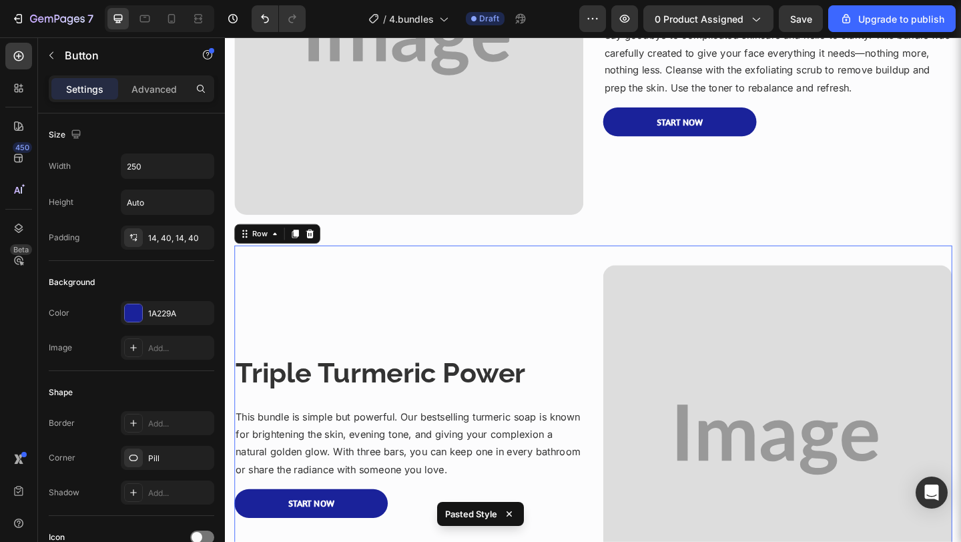
click at [546, 340] on div "Triple Turmeric Power Heading This bundle is simple but powerful. Our bestselli…" at bounding box center [425, 475] width 380 height 380
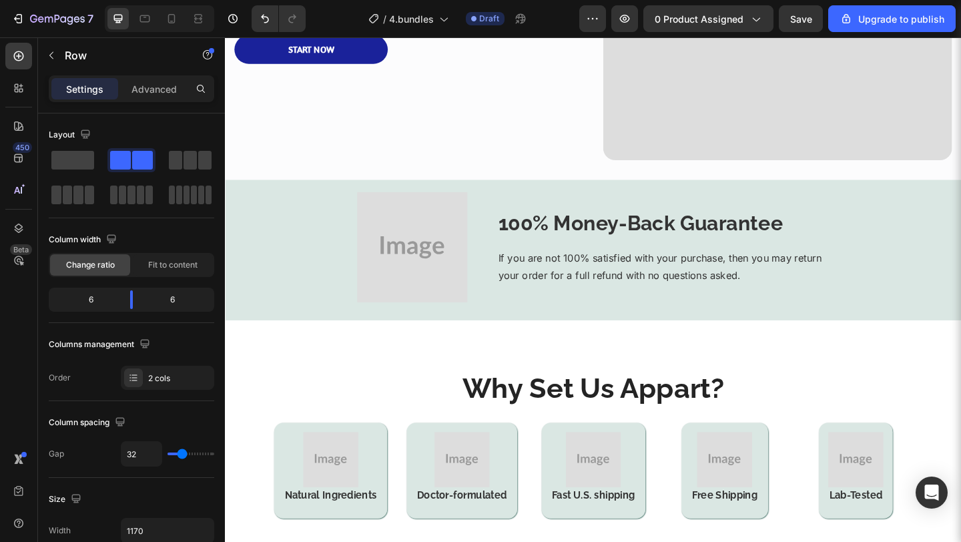
scroll to position [2701, 0]
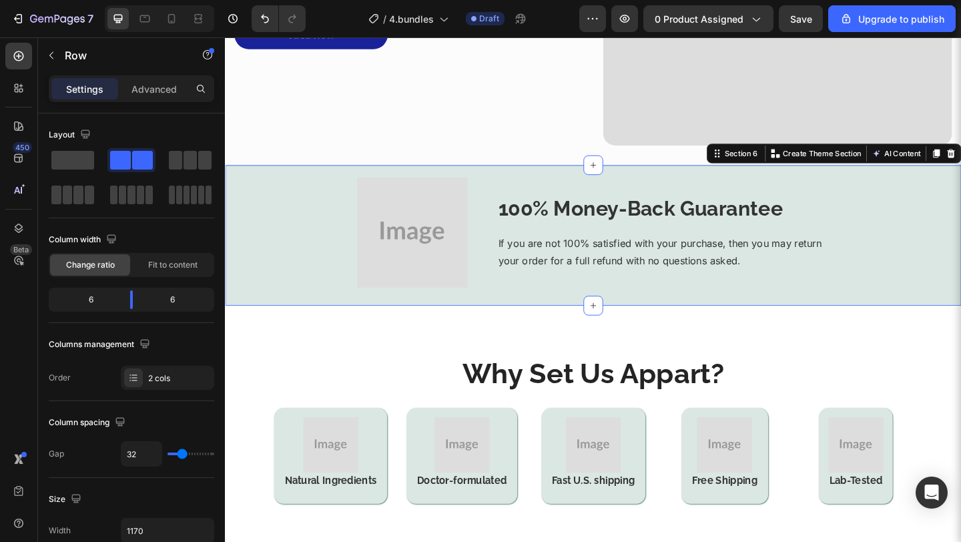
click at [544, 324] on div "Image 100% Money-Back Guarantee Heading If you are not 100% satisfied with your…" at bounding box center [625, 252] width 801 height 153
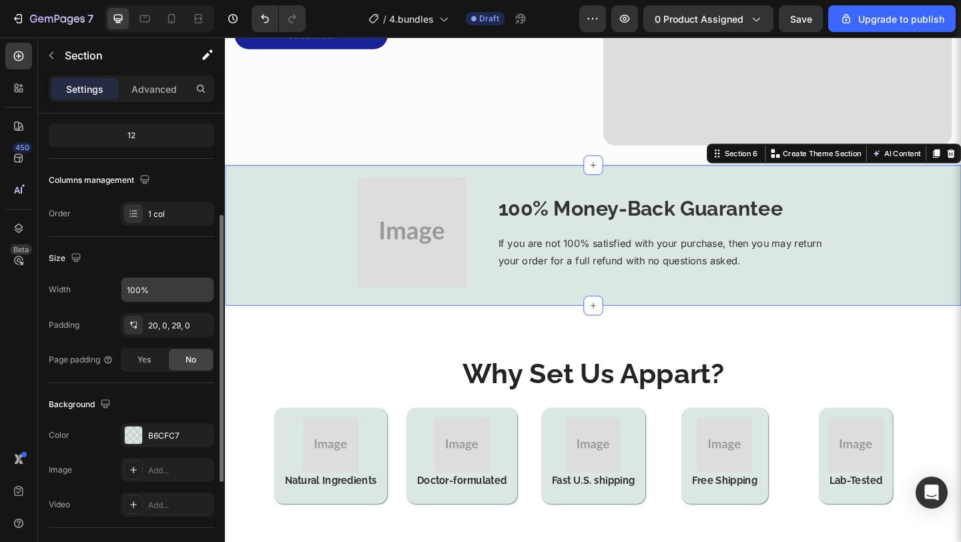
scroll to position [177, 0]
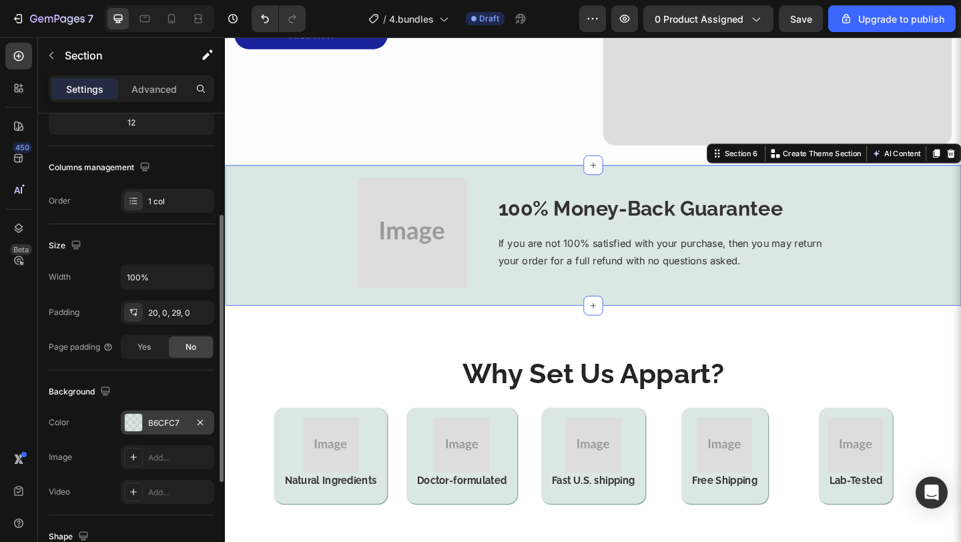
click at [157, 430] on div "B6CFC7" at bounding box center [167, 422] width 93 height 24
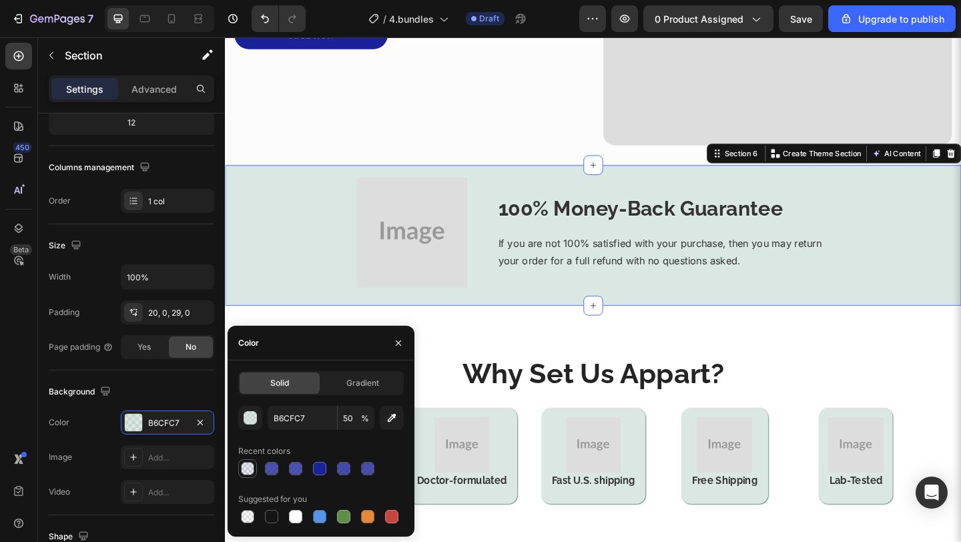
click at [251, 474] on div at bounding box center [247, 468] width 13 height 13
type input "1A229A"
type input "10"
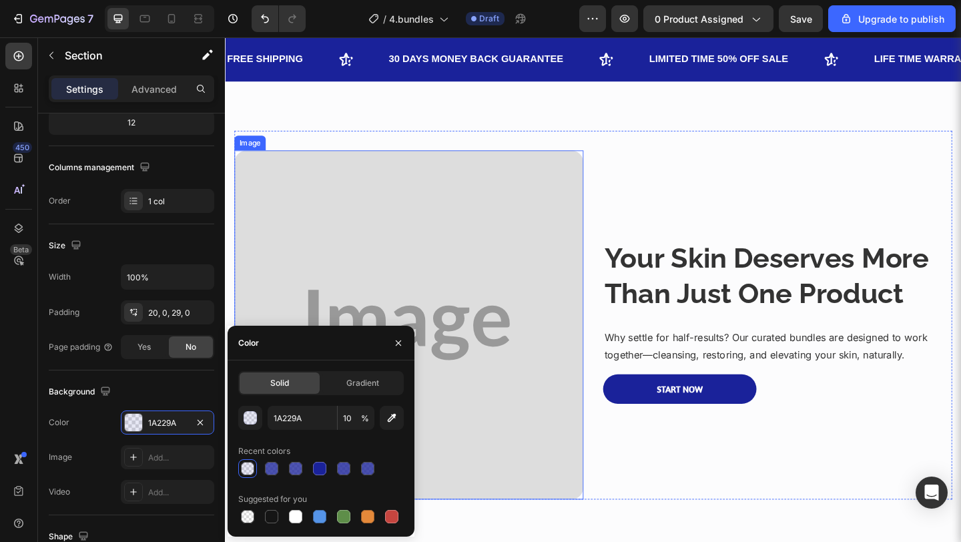
scroll to position [565, 0]
